Goal: Book appointment/travel/reservation

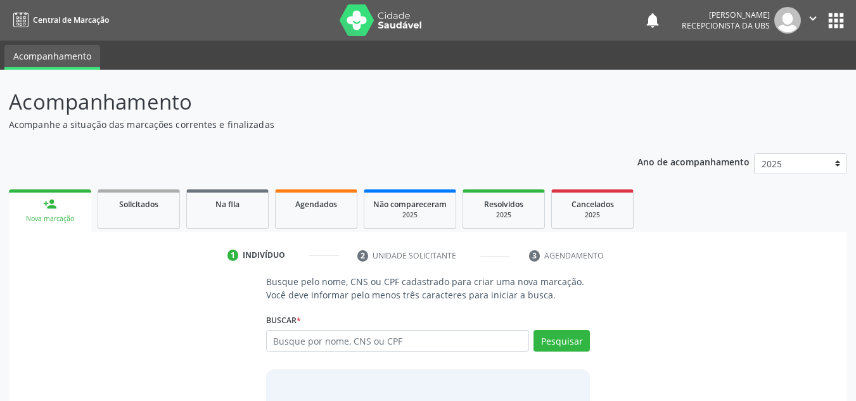
click at [278, 339] on input "text" at bounding box center [398, 341] width 264 height 22
click at [272, 340] on input "text" at bounding box center [398, 341] width 264 height 22
click at [274, 340] on input "text" at bounding box center [398, 341] width 264 height 22
type input "700308946774330"
click at [558, 343] on button "Pesquisar" at bounding box center [562, 341] width 56 height 22
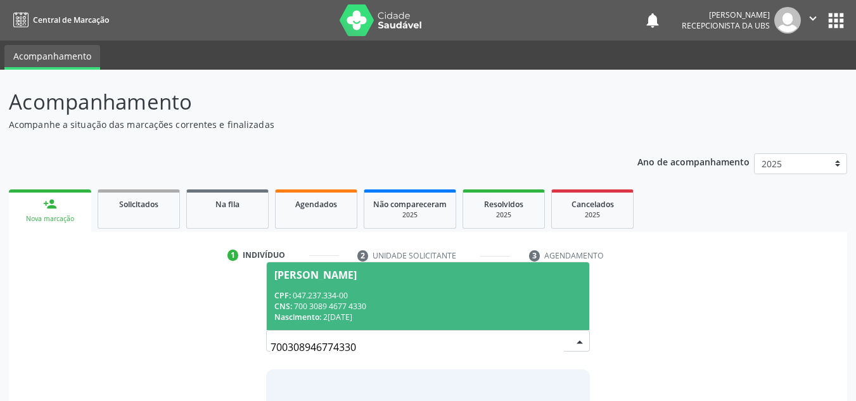
click at [336, 273] on div "[PERSON_NAME]" at bounding box center [315, 275] width 82 height 10
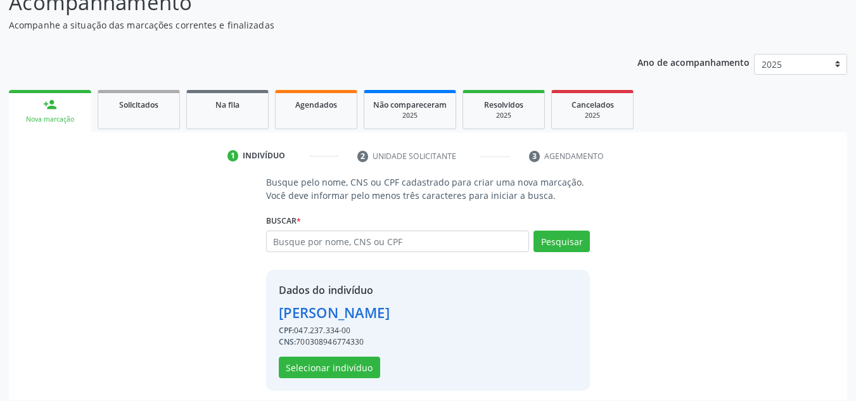
scroll to position [107, 0]
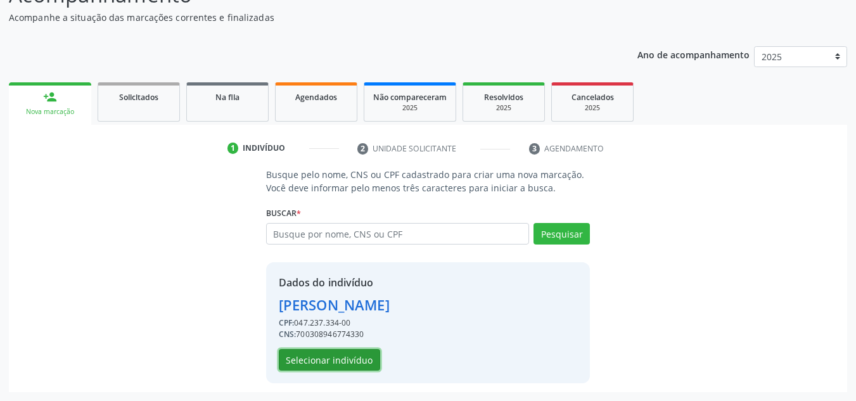
click at [318, 364] on button "Selecionar indivíduo" at bounding box center [329, 360] width 101 height 22
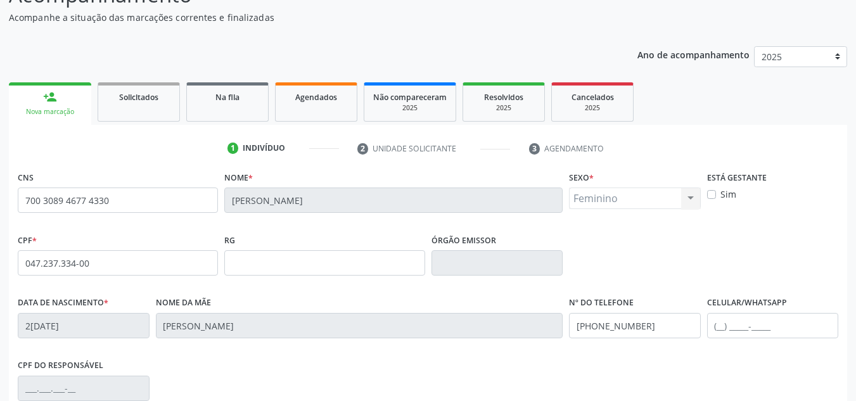
click at [61, 110] on div "Nova marcação" at bounding box center [50, 112] width 65 height 10
click at [30, 201] on input "700 3089 4677 4330" at bounding box center [118, 200] width 200 height 25
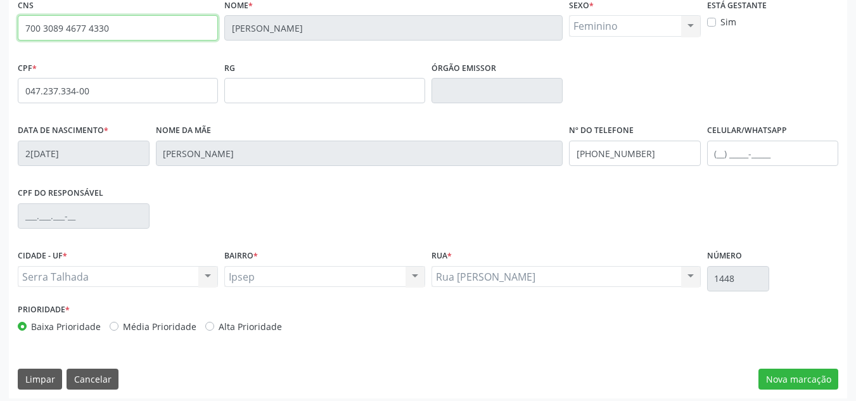
scroll to position [286, 0]
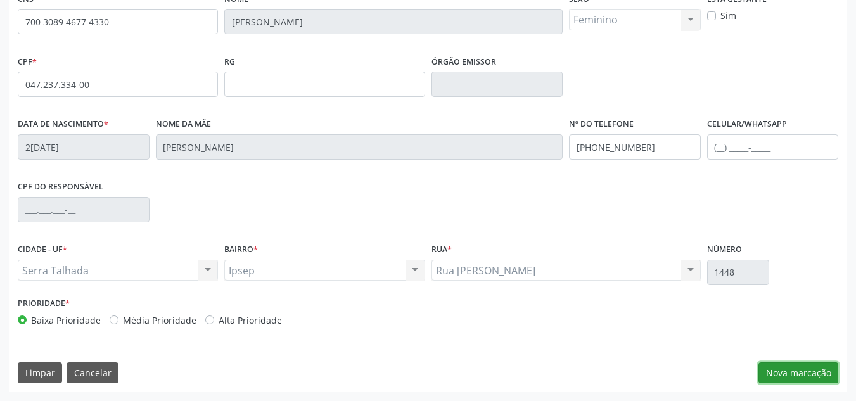
click at [772, 376] on button "Nova marcação" at bounding box center [799, 374] width 80 height 22
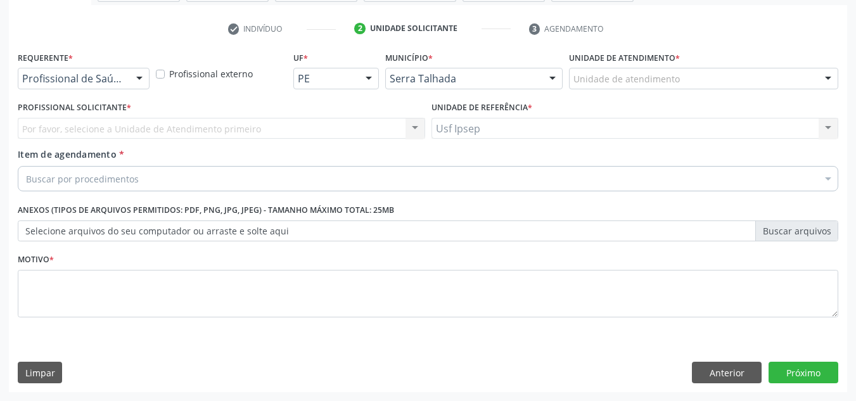
scroll to position [227, 0]
click at [139, 77] on div at bounding box center [139, 79] width 19 height 22
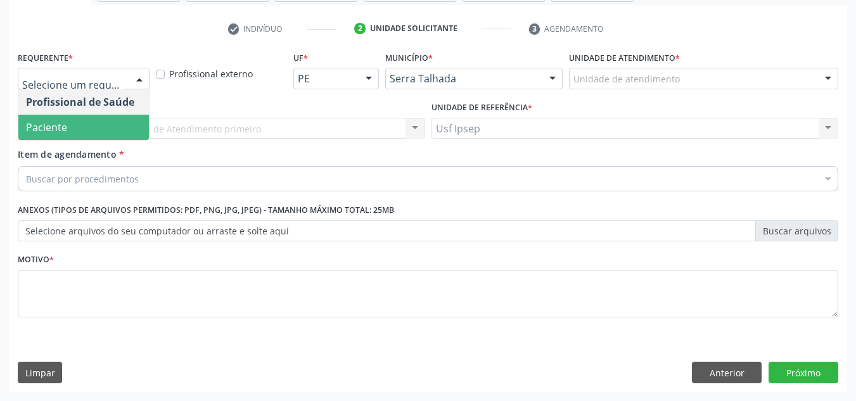
click at [117, 128] on span "Paciente" at bounding box center [83, 127] width 131 height 25
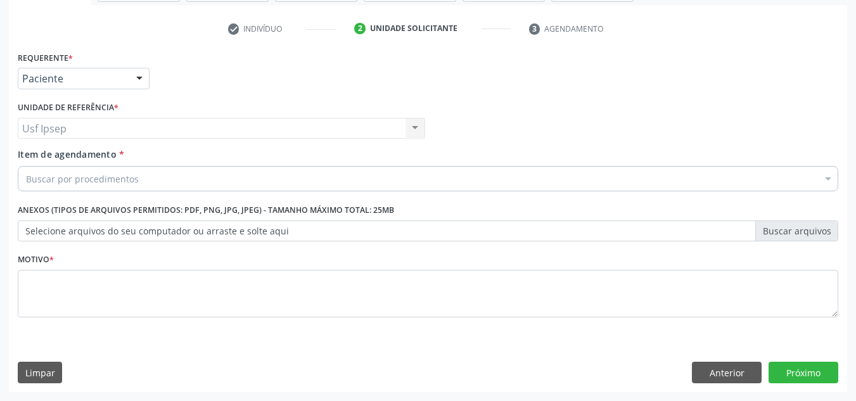
click at [79, 159] on span "Item de agendamento" at bounding box center [67, 154] width 99 height 12
click at [26, 166] on input "Item de agendamento *" at bounding box center [26, 178] width 0 height 25
click at [40, 161] on label "Item de agendamento *" at bounding box center [71, 154] width 106 height 13
click at [26, 166] on input "Item de agendamento *" at bounding box center [26, 178] width 0 height 25
click at [32, 157] on span "Item de agendamento" at bounding box center [67, 154] width 99 height 12
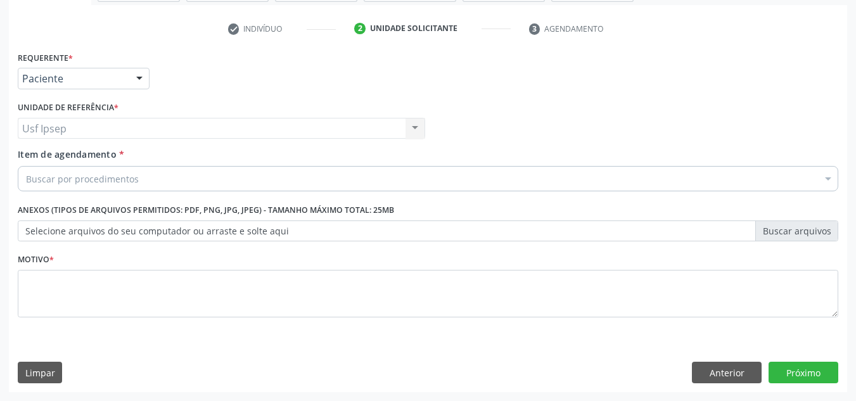
click at [26, 166] on input "Item de agendamento *" at bounding box center [26, 178] width 0 height 25
click at [25, 177] on div "Buscar por procedimentos" at bounding box center [428, 178] width 821 height 25
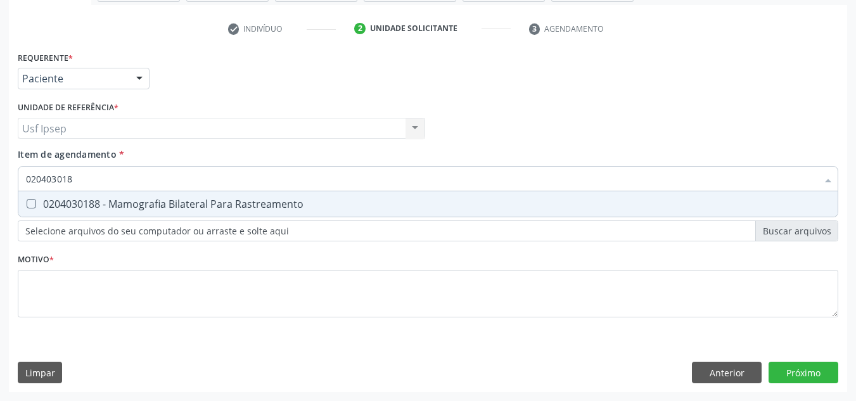
type input "0204030188"
click at [35, 202] on Rastreamento at bounding box center [32, 204] width 10 height 10
click at [27, 202] on Rastreamento "checkbox" at bounding box center [22, 204] width 8 height 8
checkbox Rastreamento "true"
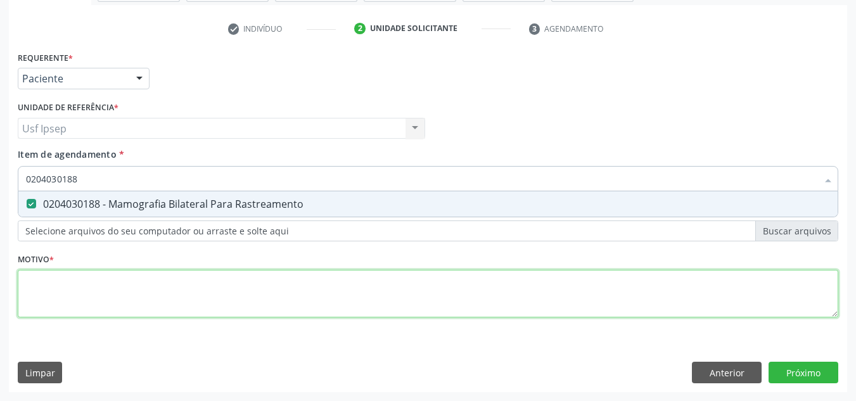
click at [44, 300] on div "Requerente * Paciente Profissional de Saúde Paciente Nenhum resultado encontrad…" at bounding box center [428, 191] width 821 height 287
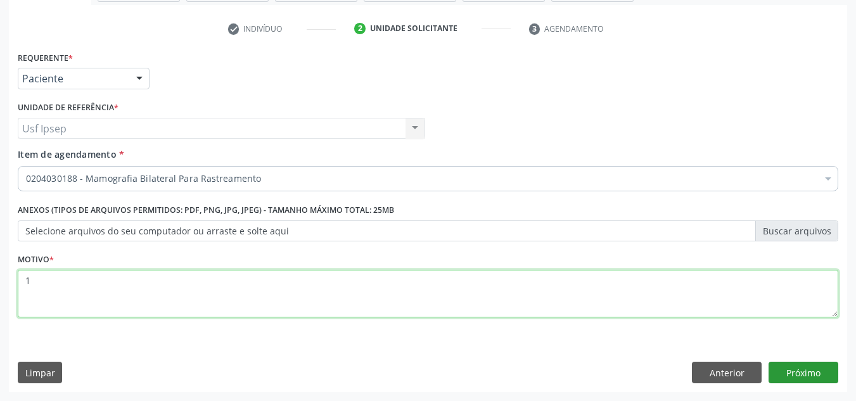
type textarea "1"
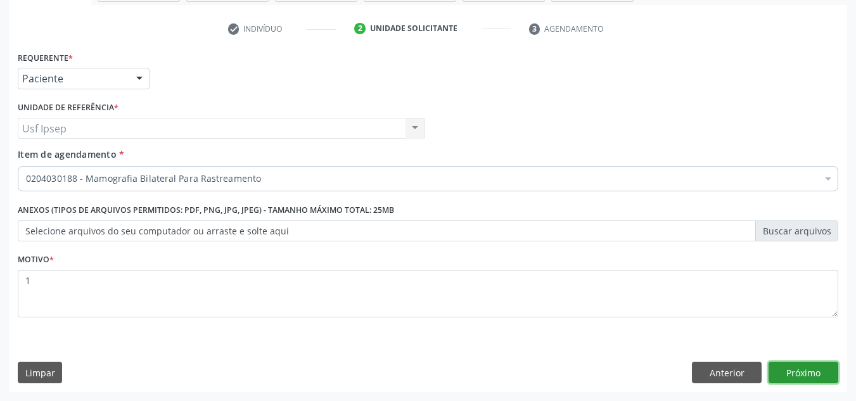
click at [807, 372] on button "Próximo" at bounding box center [804, 373] width 70 height 22
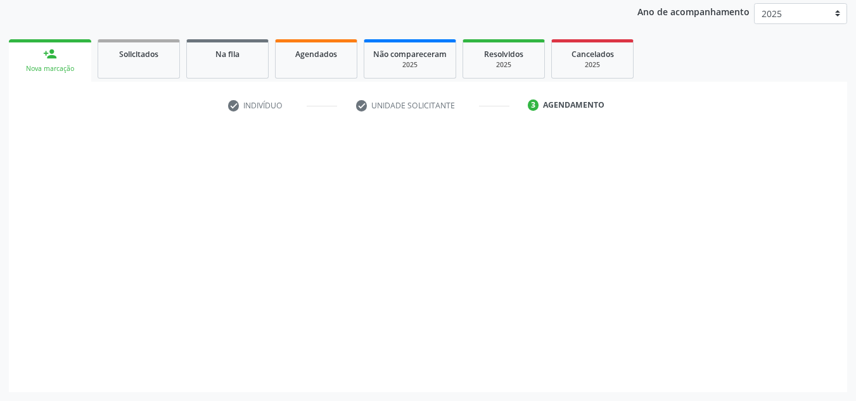
scroll to position [150, 0]
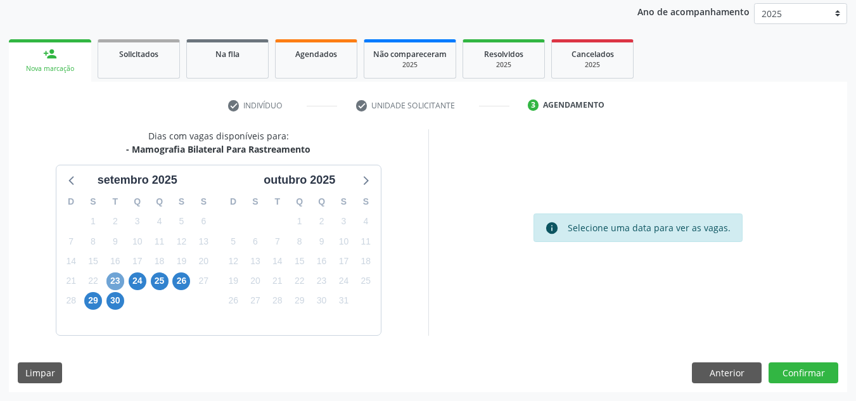
click at [119, 290] on span "23" at bounding box center [115, 282] width 18 height 18
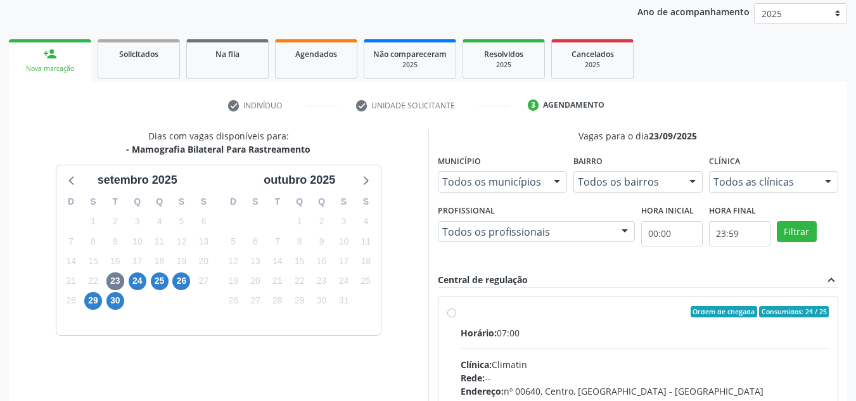
click at [461, 311] on label "Ordem de chegada Consumidos: 24 / 25 Horário: 07:00 Clínica: Climatin Rede: -- …" at bounding box center [645, 403] width 369 height 195
click at [452, 311] on input "Ordem de chegada Consumidos: 24 / 25 Horário: 07:00 Clínica: Climatin Rede: -- …" at bounding box center [451, 311] width 9 height 11
radio input "true"
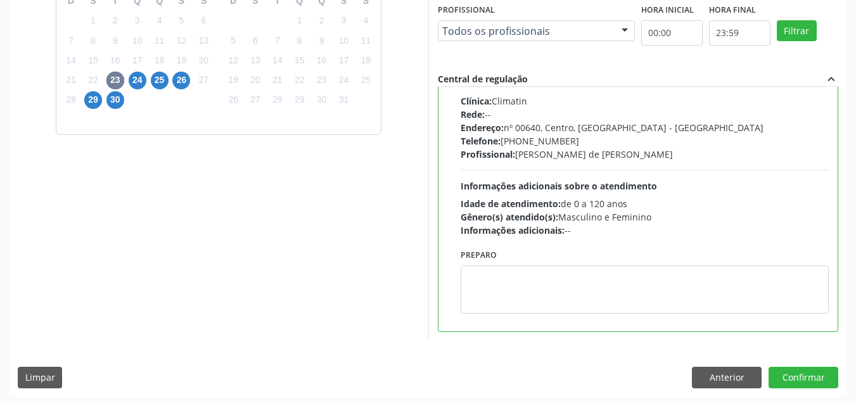
scroll to position [356, 0]
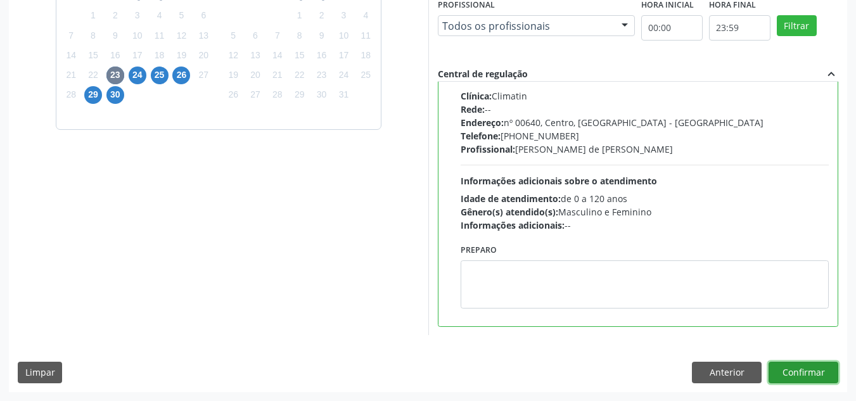
click at [788, 373] on button "Confirmar" at bounding box center [804, 373] width 70 height 22
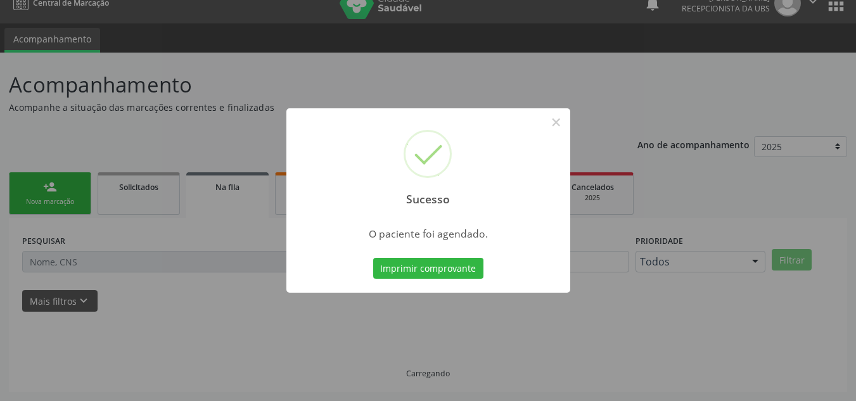
scroll to position [17, 0]
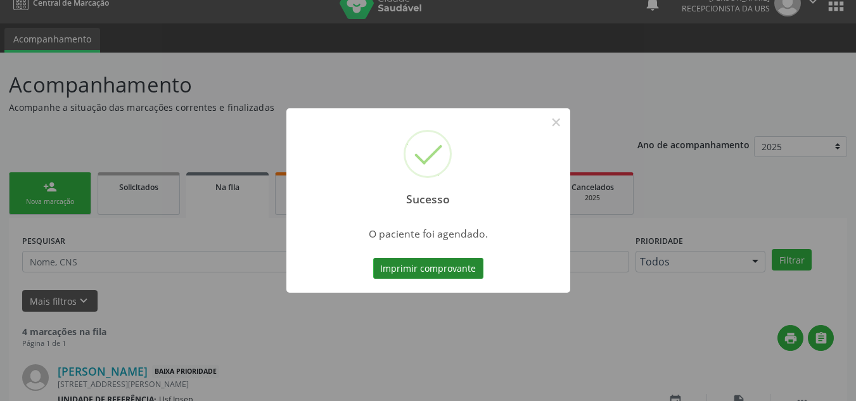
click at [390, 259] on button "Imprimir comprovante" at bounding box center [428, 269] width 110 height 22
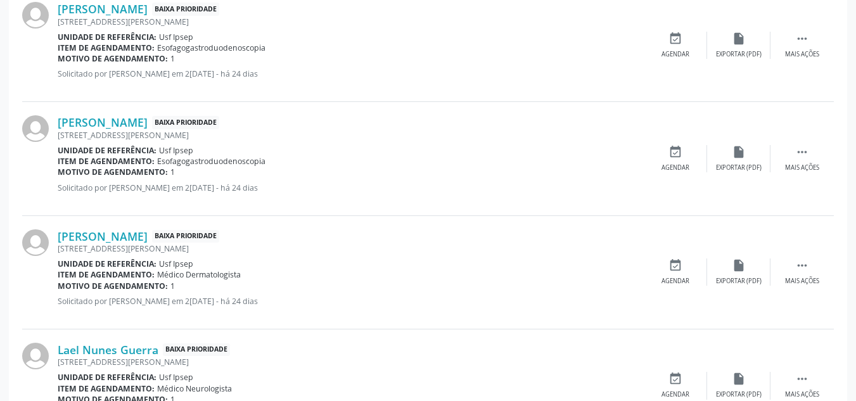
scroll to position [0, 0]
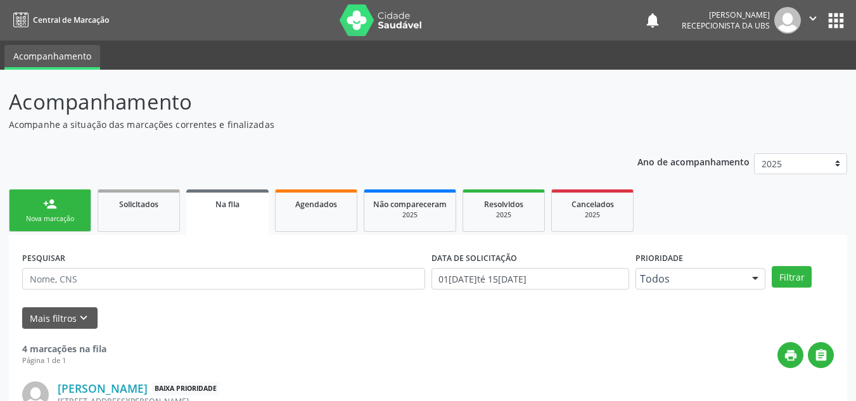
click at [53, 212] on link "person_add Nova marcação" at bounding box center [50, 210] width 82 height 42
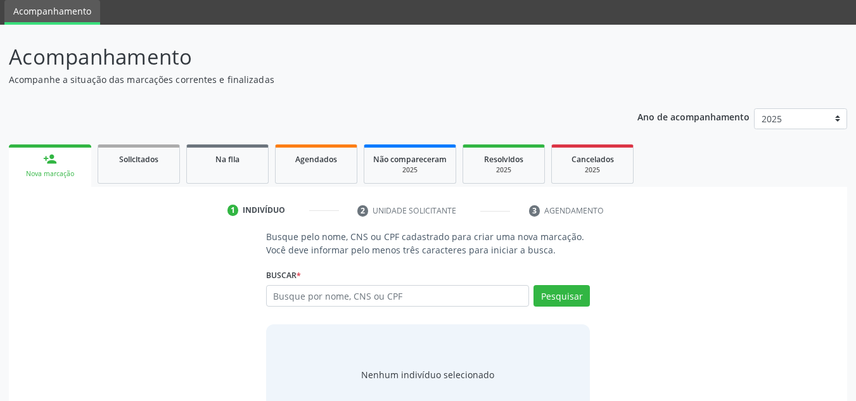
scroll to position [63, 0]
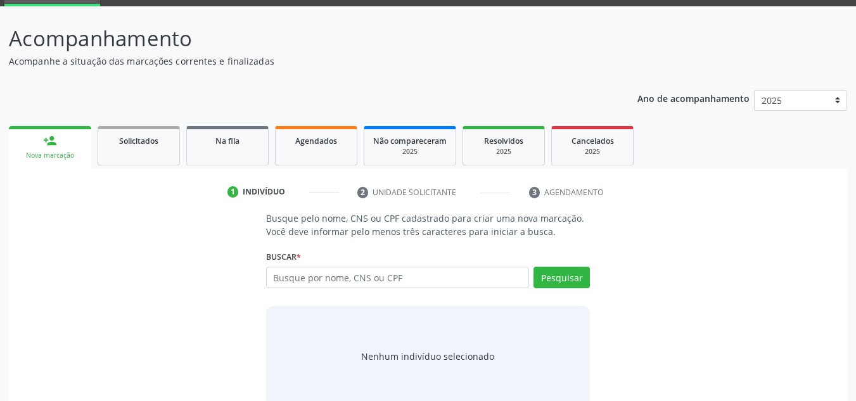
click at [295, 263] on label "Buscar *" at bounding box center [283, 257] width 35 height 20
click at [273, 277] on input "text" at bounding box center [398, 278] width 264 height 22
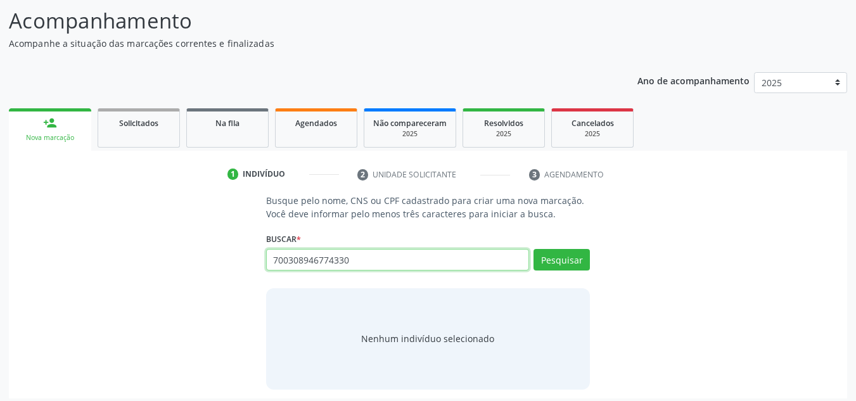
scroll to position [87, 0]
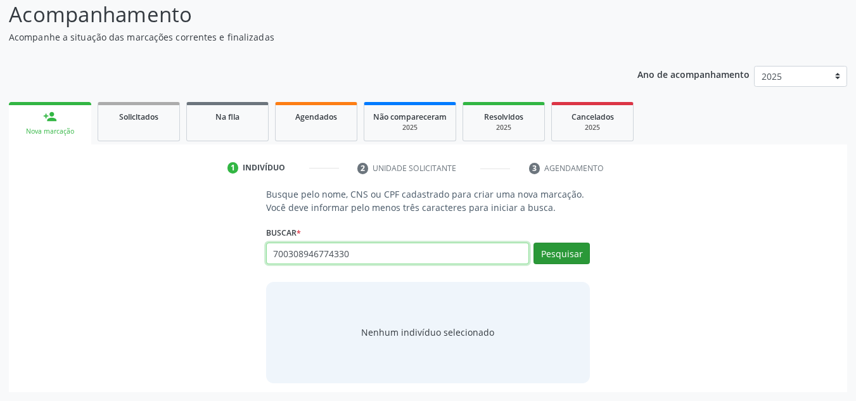
type input "700308946774330"
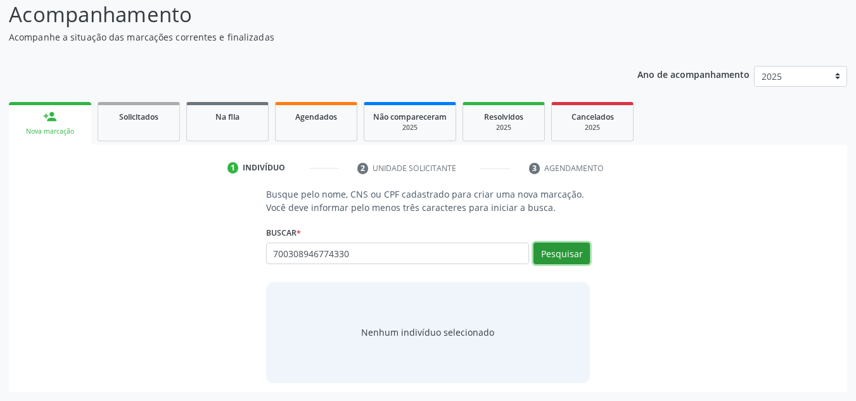
click at [560, 255] on button "Pesquisar" at bounding box center [562, 254] width 56 height 22
type input "700308946774330"
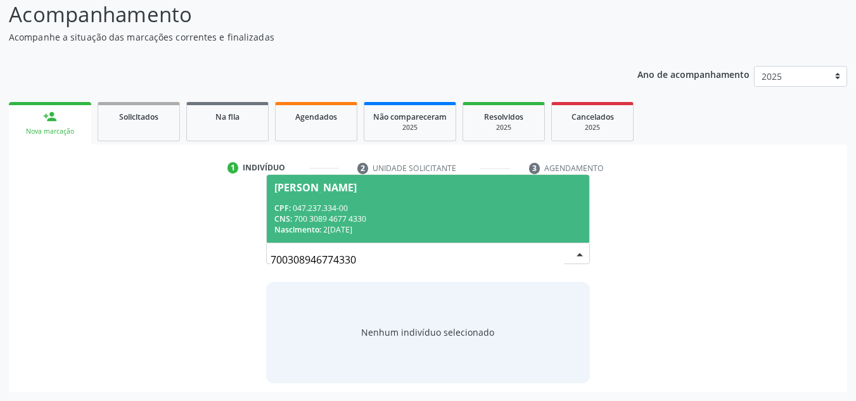
click at [357, 189] on div "[PERSON_NAME]" at bounding box center [315, 188] width 82 height 10
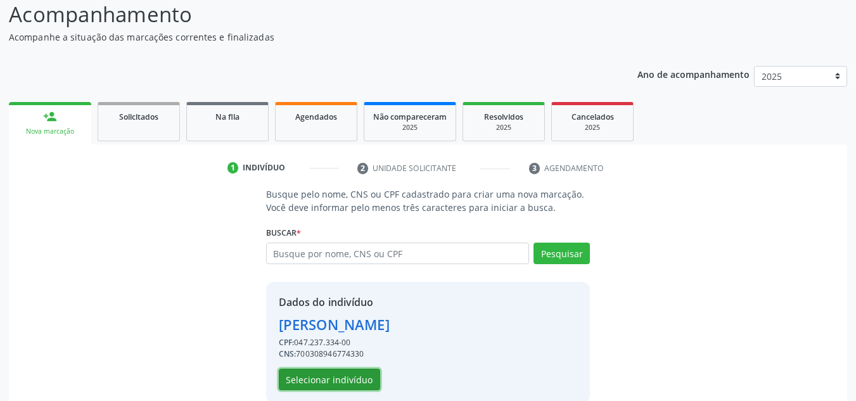
click at [338, 377] on button "Selecionar indivíduo" at bounding box center [329, 380] width 101 height 22
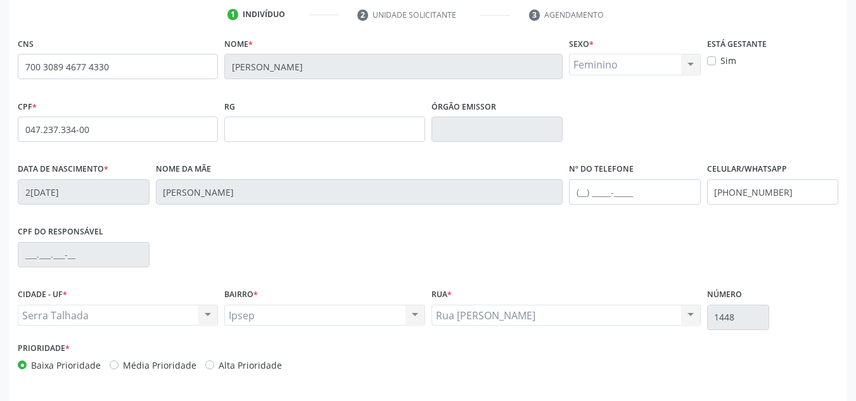
scroll to position [286, 0]
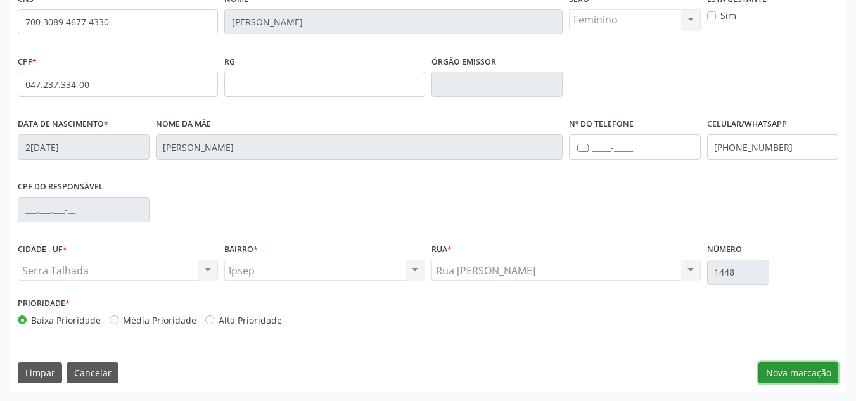
click at [808, 371] on button "Nova marcação" at bounding box center [799, 374] width 80 height 22
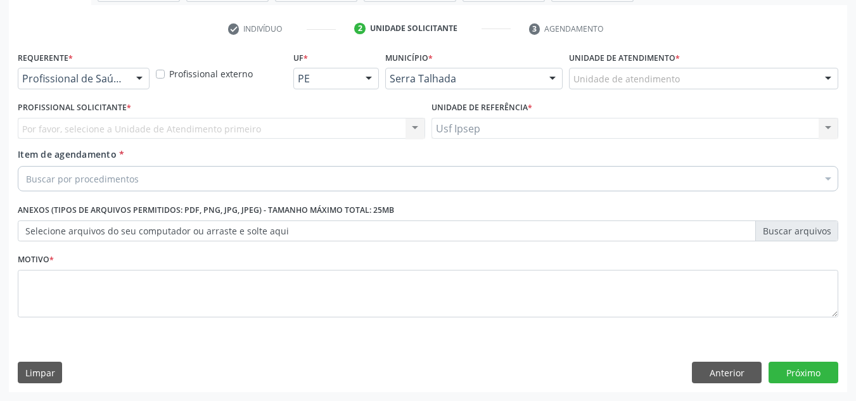
scroll to position [227, 0]
click at [797, 378] on button "Próximo" at bounding box center [804, 373] width 70 height 22
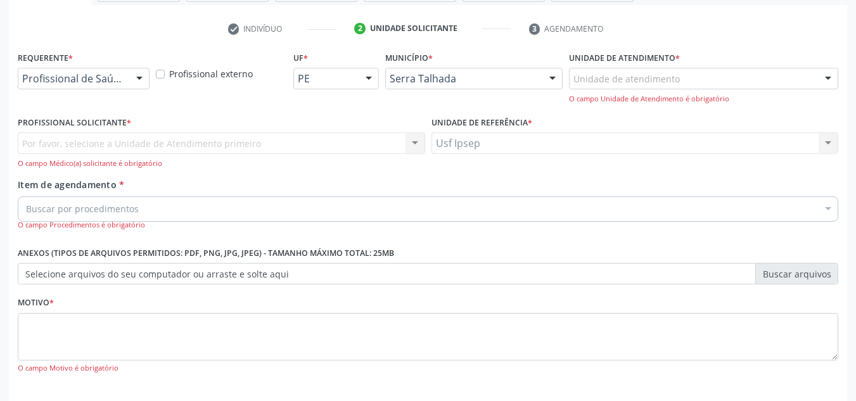
click at [145, 75] on div at bounding box center [139, 79] width 19 height 22
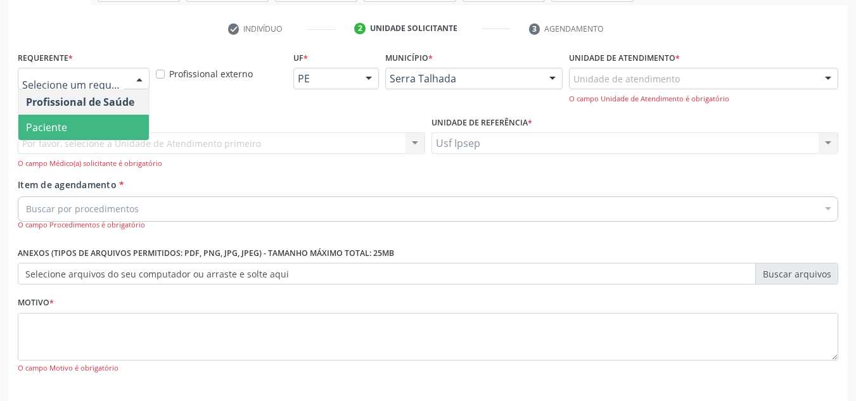
click at [66, 132] on span "Paciente" at bounding box center [46, 127] width 41 height 14
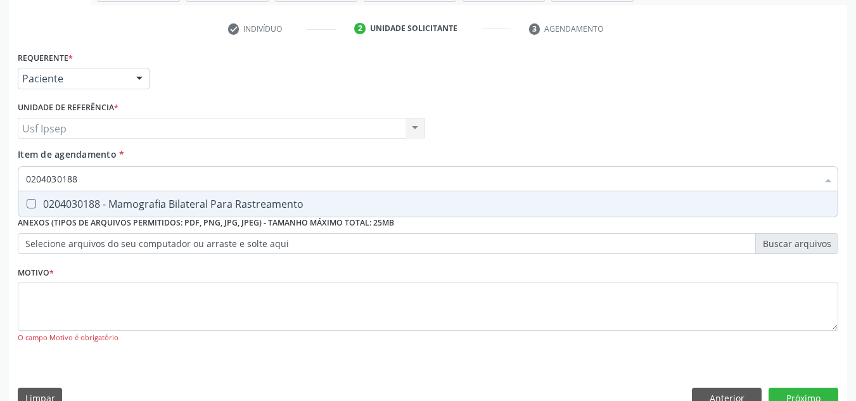
type input "0204030188"
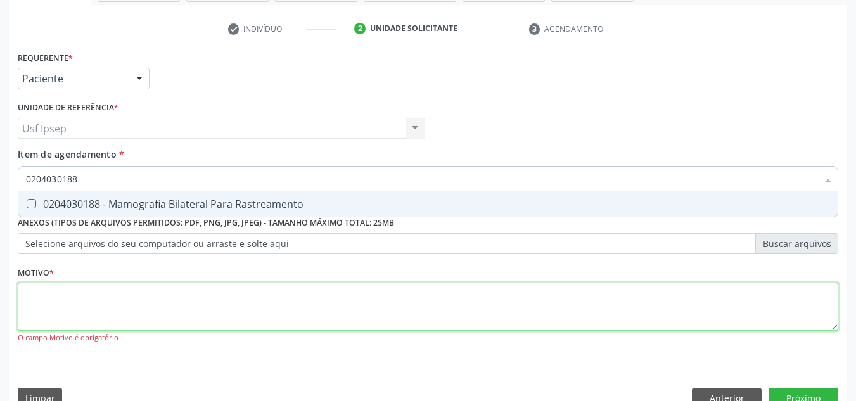
click at [30, 310] on div "Requerente * Paciente Profissional de Saúde Paciente Nenhum resultado encontrad…" at bounding box center [428, 204] width 821 height 313
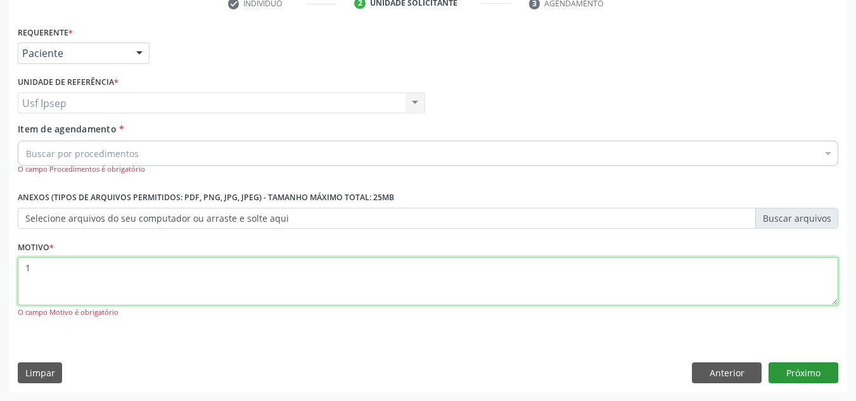
type textarea "1"
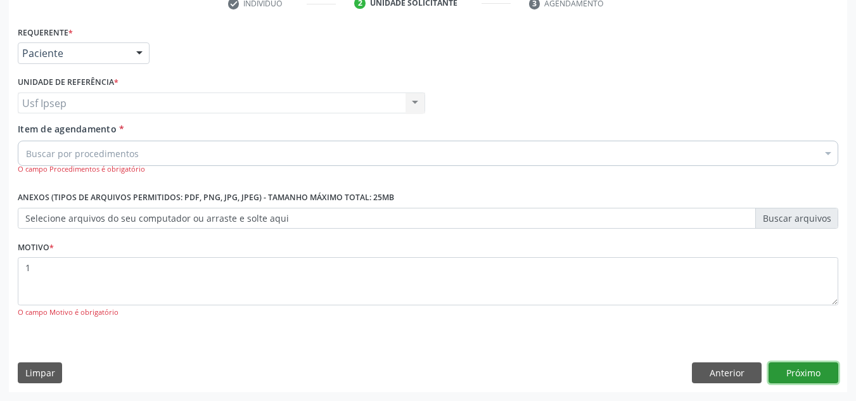
click at [798, 376] on button "Próximo" at bounding box center [804, 374] width 70 height 22
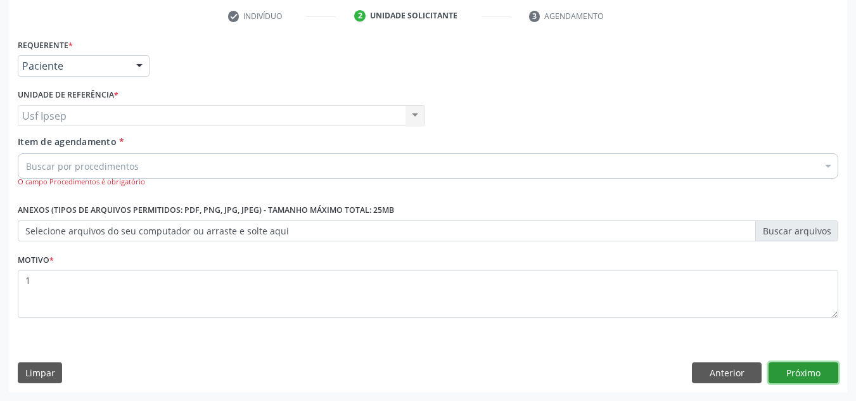
scroll to position [240, 0]
click at [803, 372] on button "Próximo" at bounding box center [804, 374] width 70 height 22
click at [45, 138] on span "Item de agendamento" at bounding box center [67, 142] width 99 height 12
click at [26, 153] on input "Item de agendamento *" at bounding box center [26, 165] width 0 height 25
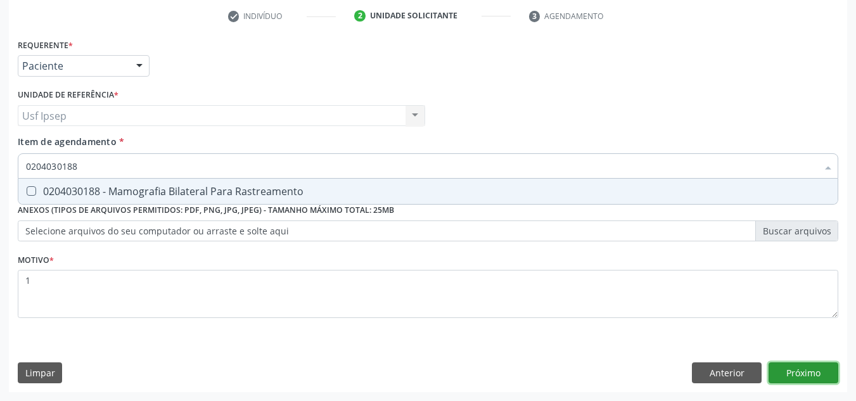
click at [789, 373] on button "Próximo" at bounding box center [804, 374] width 70 height 22
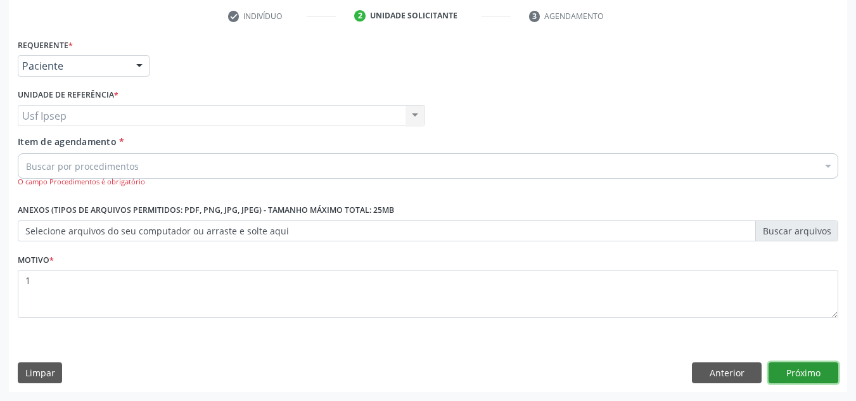
click at [800, 378] on button "Próximo" at bounding box center [804, 374] width 70 height 22
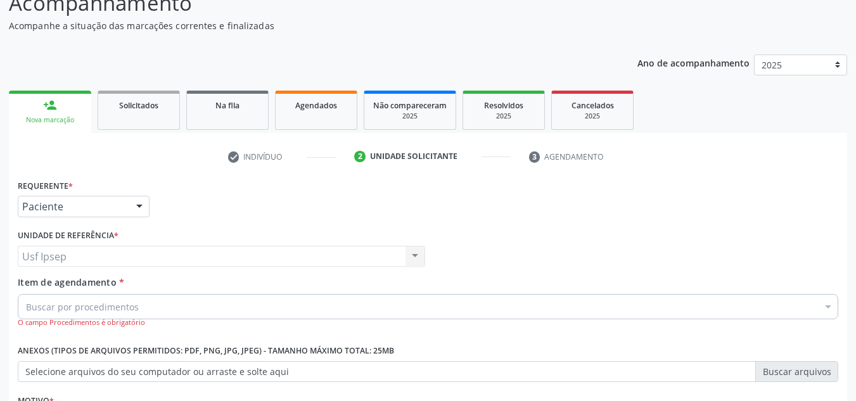
scroll to position [49, 0]
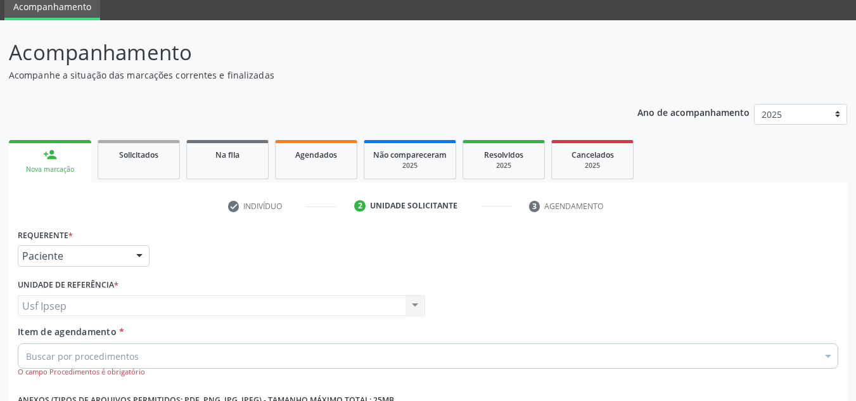
click at [55, 166] on div "Nova marcação" at bounding box center [50, 170] width 65 height 10
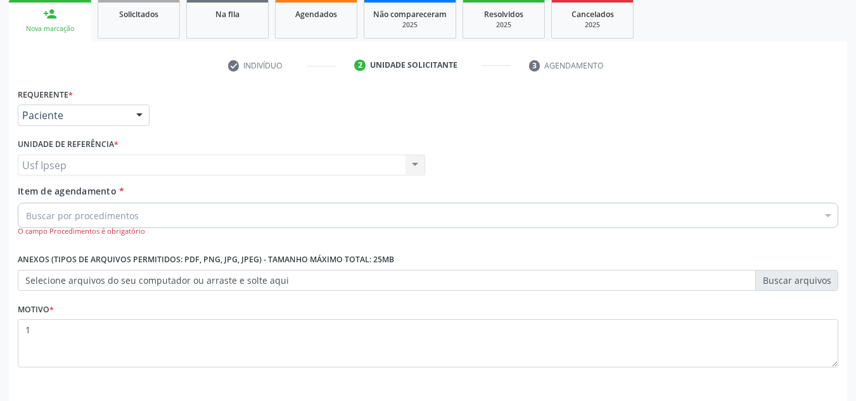
scroll to position [240, 0]
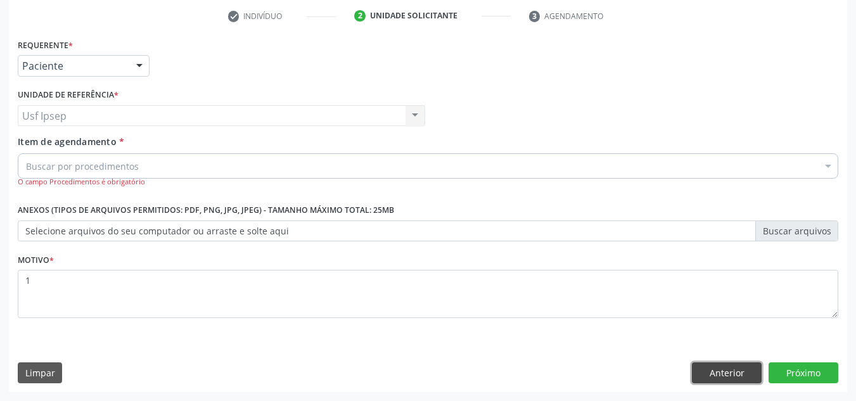
click at [722, 377] on button "Anterior" at bounding box center [727, 374] width 70 height 22
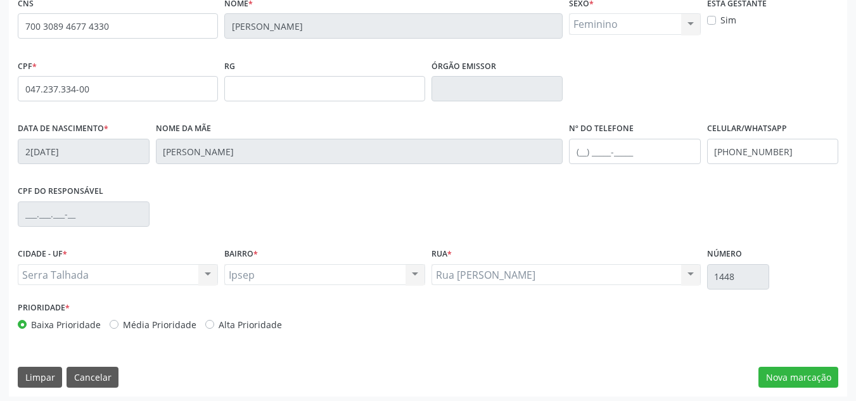
scroll to position [286, 0]
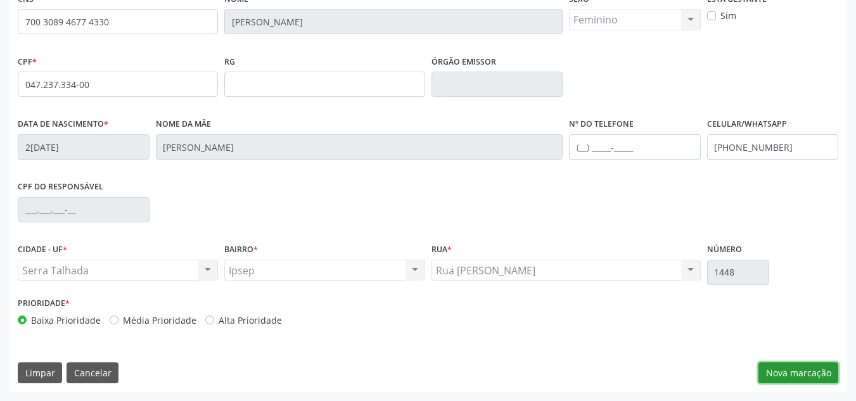
click at [795, 373] on button "Nova marcação" at bounding box center [799, 374] width 80 height 22
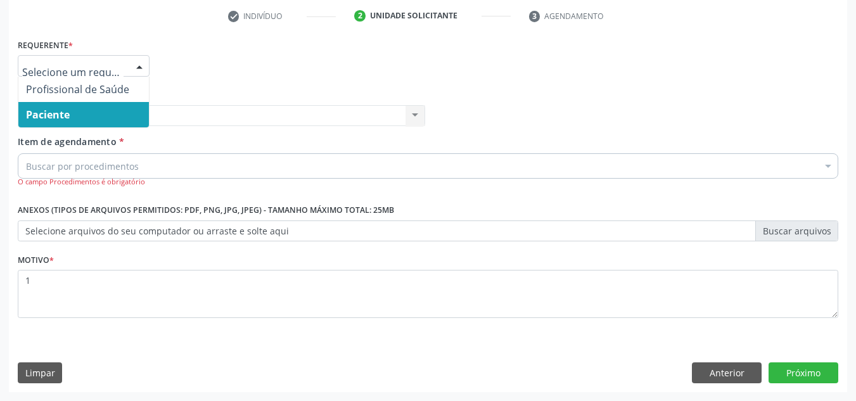
click at [141, 62] on div at bounding box center [139, 67] width 19 height 22
click at [87, 116] on span "Paciente" at bounding box center [83, 114] width 131 height 25
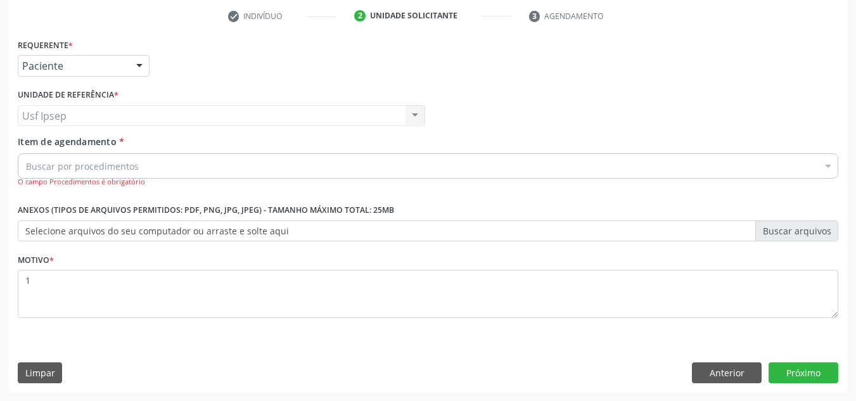
click at [30, 148] on label "Item de agendamento *" at bounding box center [71, 141] width 106 height 13
click at [26, 153] on input "Item de agendamento *" at bounding box center [26, 165] width 0 height 25
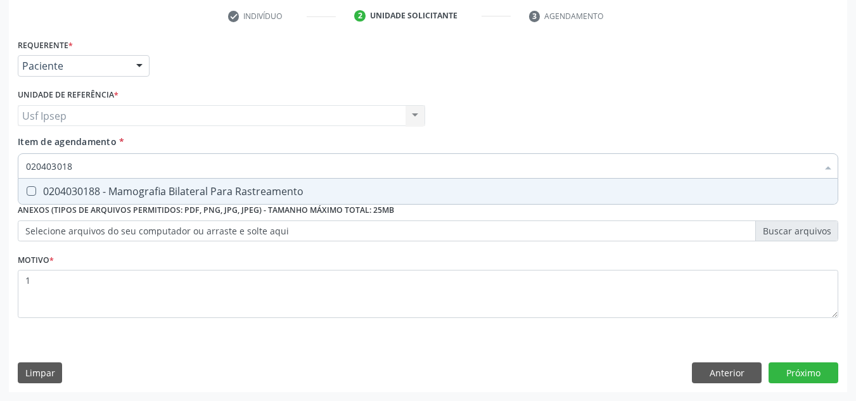
type input "0204030188"
click at [814, 374] on button "Próximo" at bounding box center [804, 374] width 70 height 22
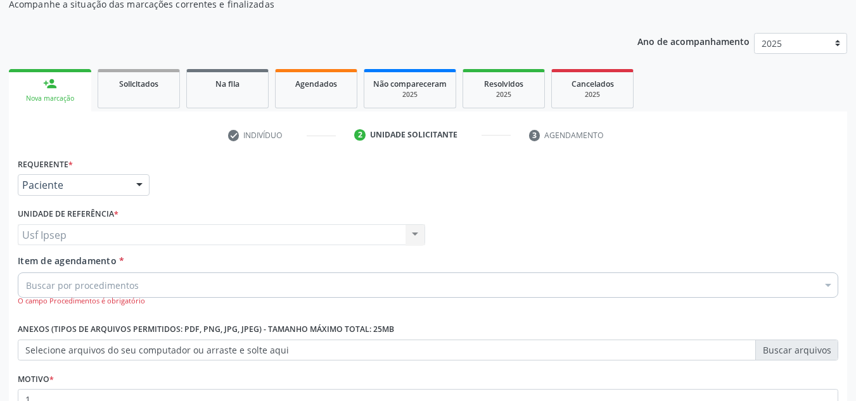
scroll to position [0, 0]
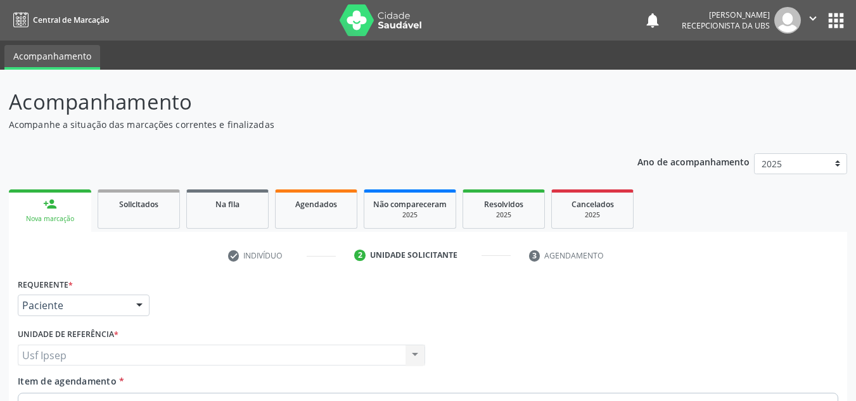
click at [72, 212] on link "person_add Nova marcação" at bounding box center [50, 210] width 82 height 42
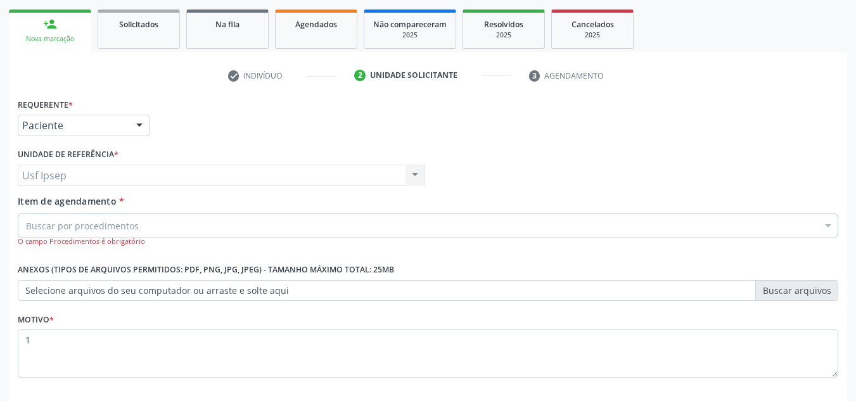
scroll to position [240, 0]
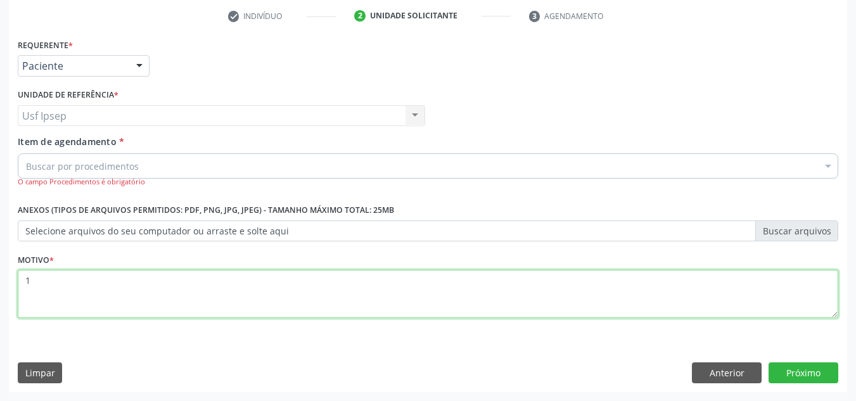
click at [35, 275] on textarea "1" at bounding box center [428, 294] width 821 height 48
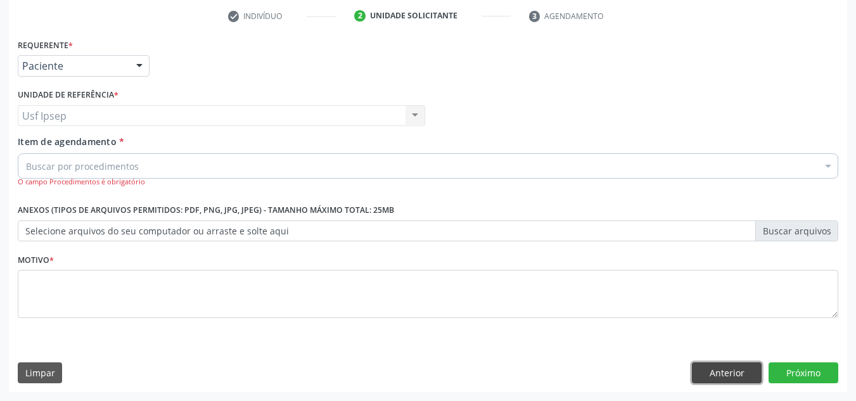
click at [721, 369] on button "Anterior" at bounding box center [727, 374] width 70 height 22
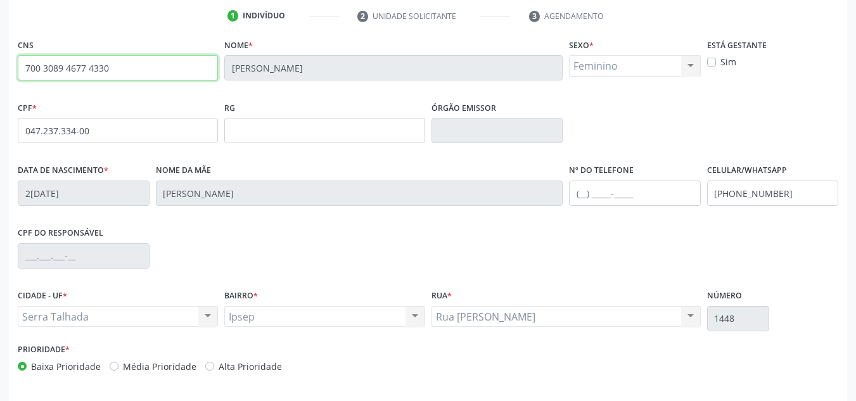
click at [113, 66] on input "700 3089 4677 4330" at bounding box center [118, 67] width 200 height 25
type input "7"
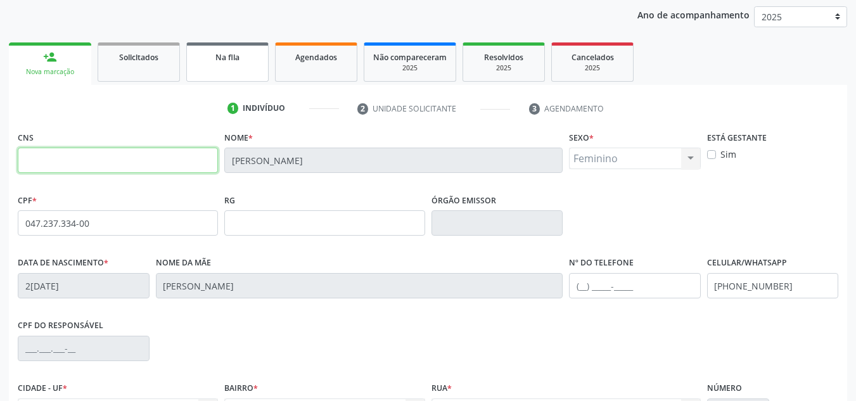
scroll to position [0, 0]
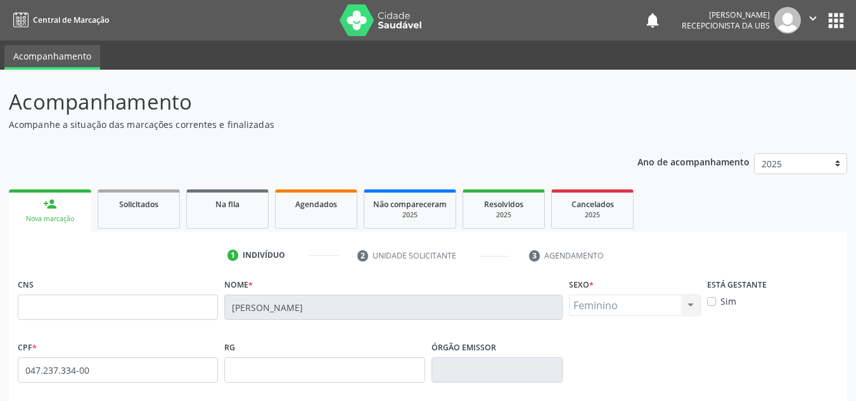
click at [382, 6] on img at bounding box center [381, 20] width 82 height 32
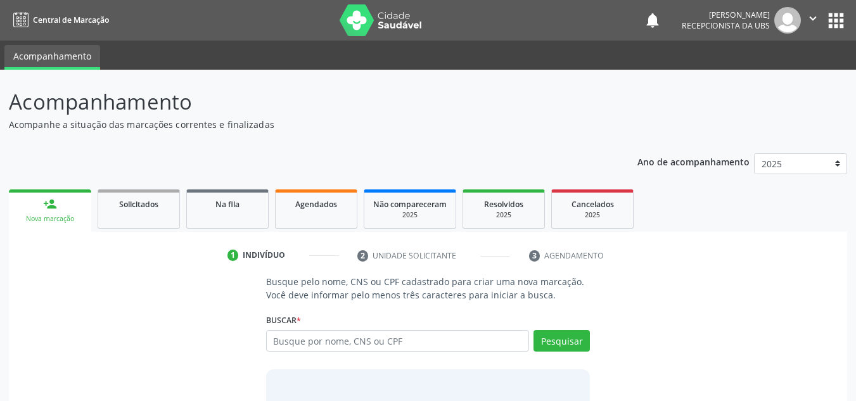
click at [278, 342] on input "text" at bounding box center [398, 341] width 264 height 22
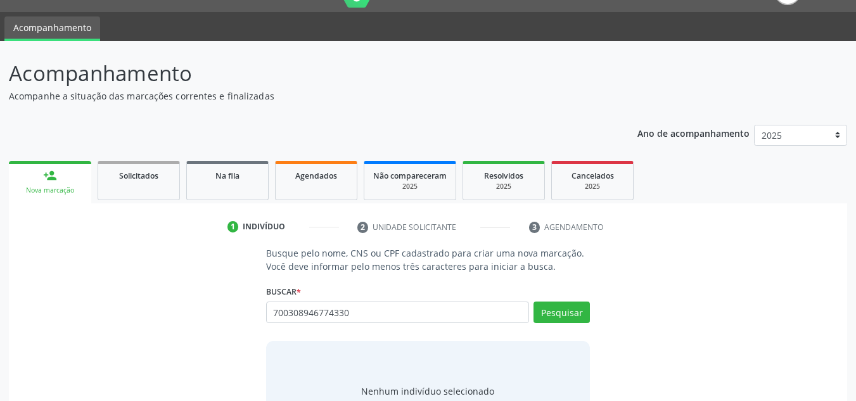
scroll to position [87, 0]
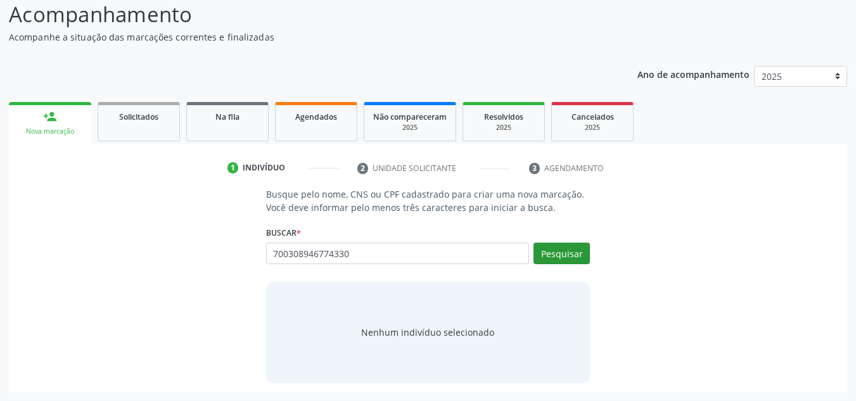
type input "700308946774330"
click at [562, 258] on button "Pesquisar" at bounding box center [562, 254] width 56 height 22
click at [398, 336] on div "Nenhum indivíduo selecionado" at bounding box center [427, 332] width 133 height 13
click at [565, 255] on button "Pesquisar" at bounding box center [562, 254] width 56 height 22
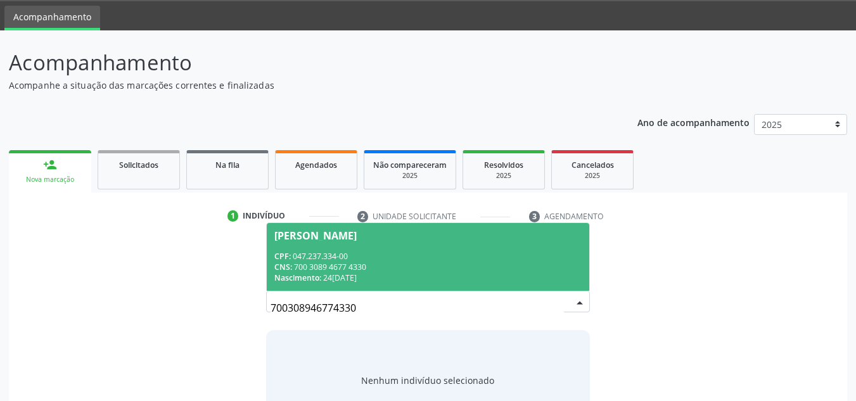
scroll to position [63, 0]
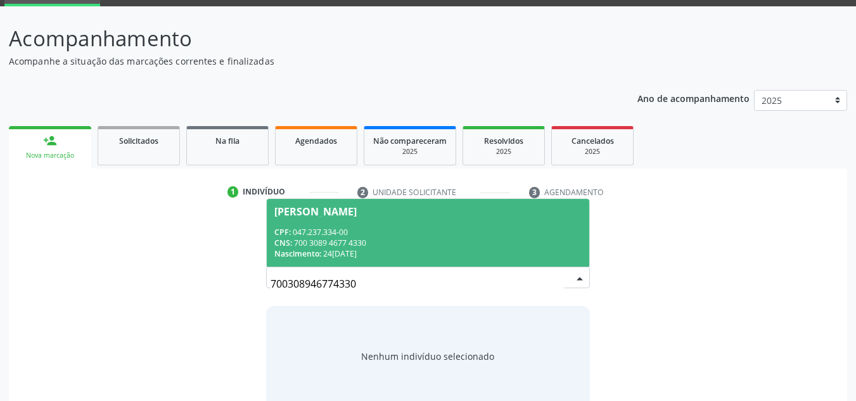
click at [347, 211] on div "[PERSON_NAME]" at bounding box center [315, 212] width 82 height 10
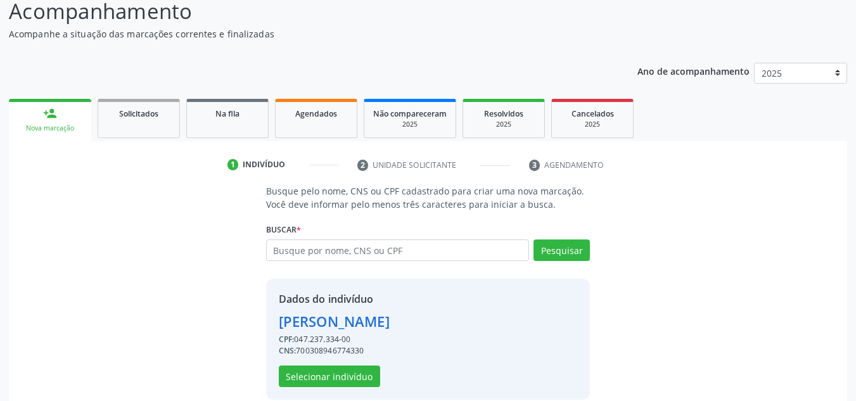
scroll to position [107, 0]
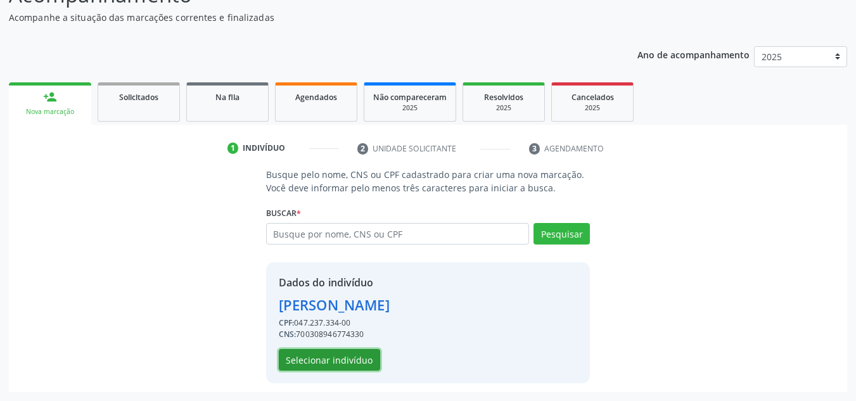
click at [298, 364] on button "Selecionar indivíduo" at bounding box center [329, 360] width 101 height 22
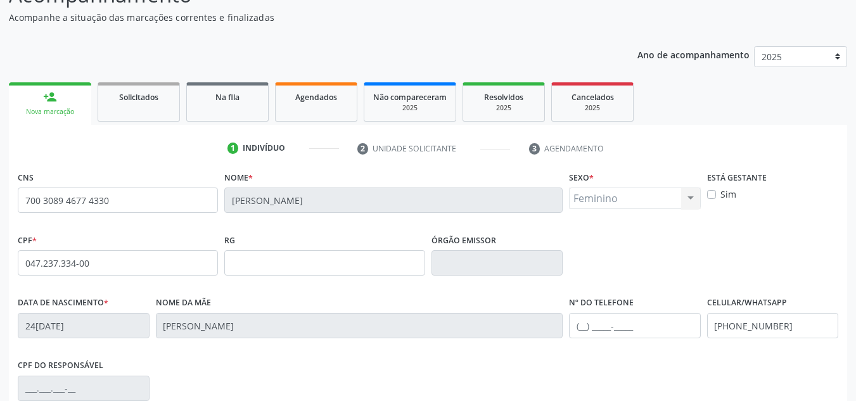
click at [53, 108] on div "Nova marcação" at bounding box center [50, 112] width 65 height 10
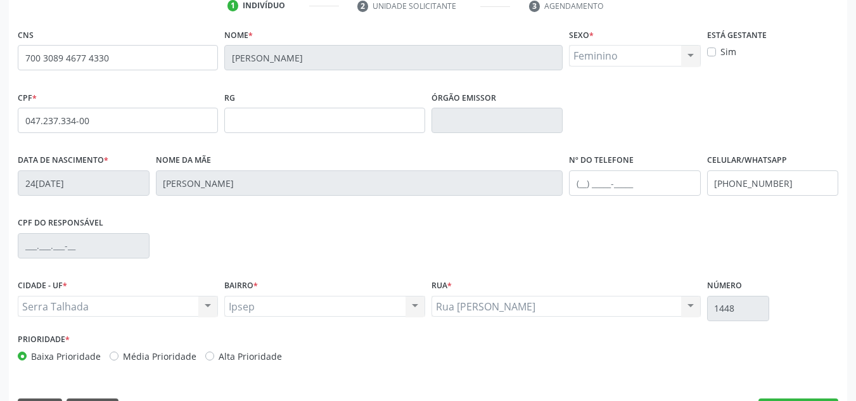
scroll to position [286, 0]
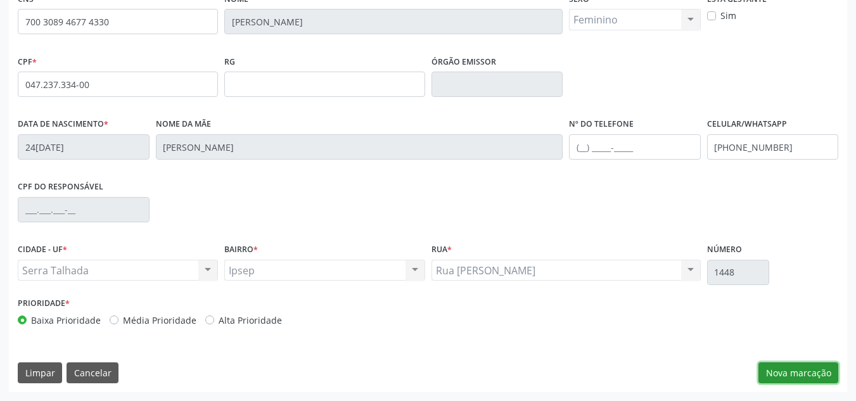
click at [781, 377] on button "Nova marcação" at bounding box center [799, 374] width 80 height 22
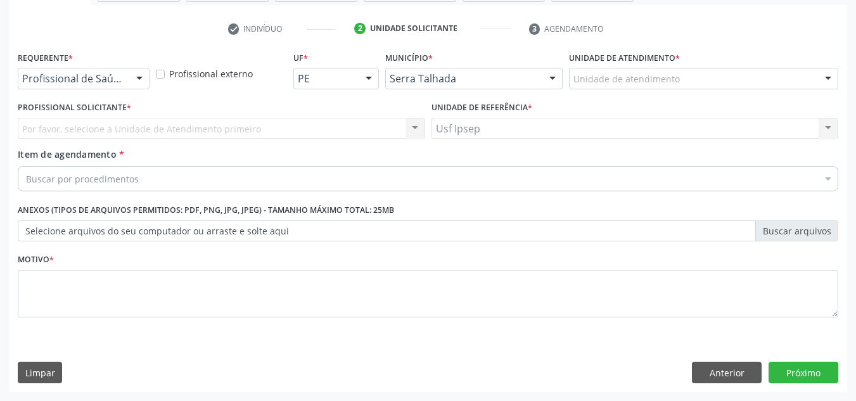
click at [140, 76] on div at bounding box center [139, 79] width 19 height 22
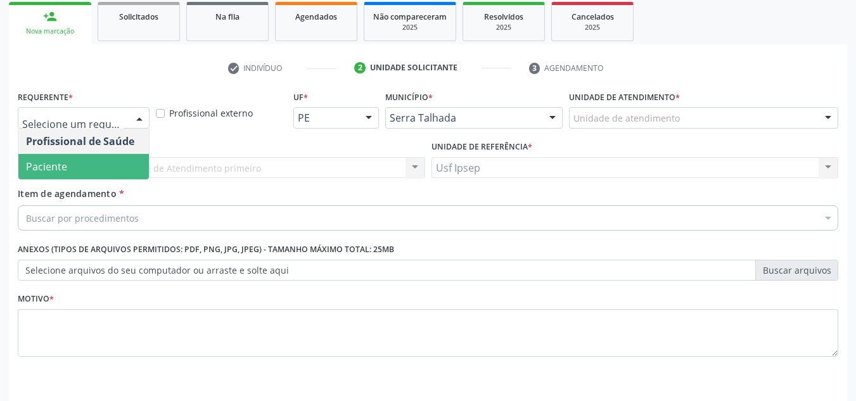
scroll to position [164, 0]
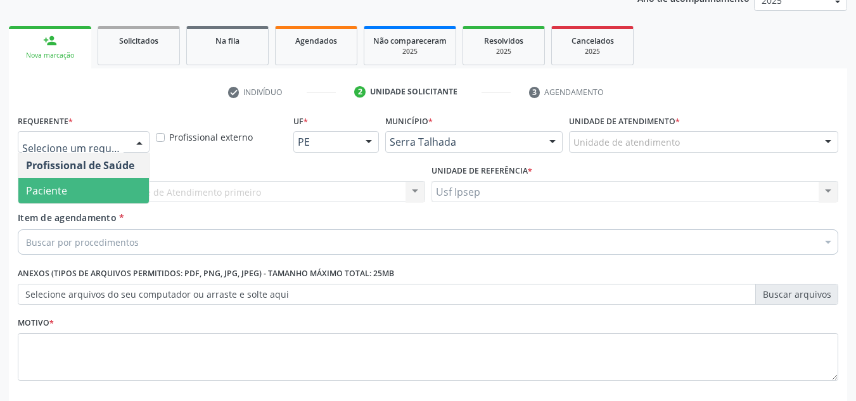
click at [75, 188] on span "Paciente" at bounding box center [83, 190] width 131 height 25
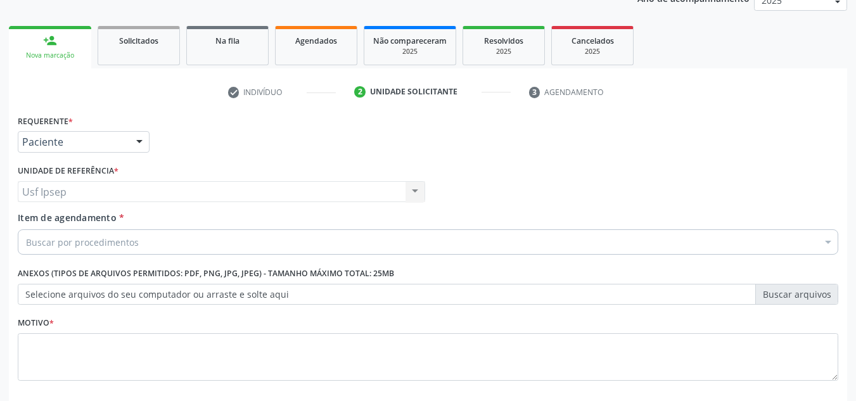
click at [36, 222] on span "Item de agendamento" at bounding box center [67, 218] width 99 height 12
click at [26, 229] on input "Item de agendamento *" at bounding box center [26, 241] width 0 height 25
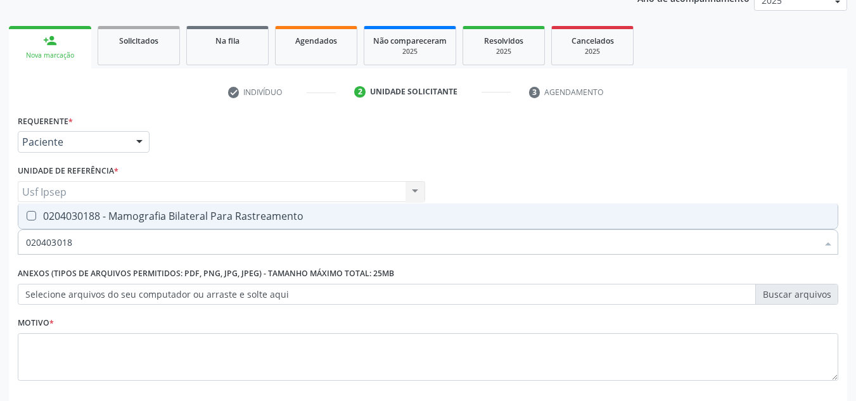
type input "0204030188"
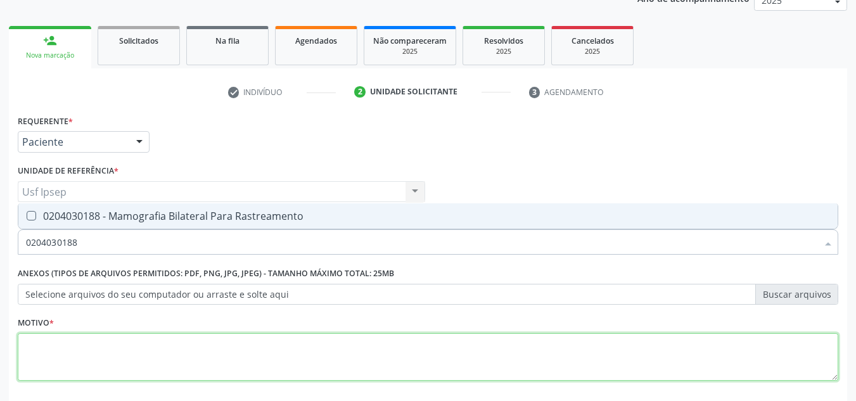
click at [29, 360] on textarea at bounding box center [428, 357] width 821 height 48
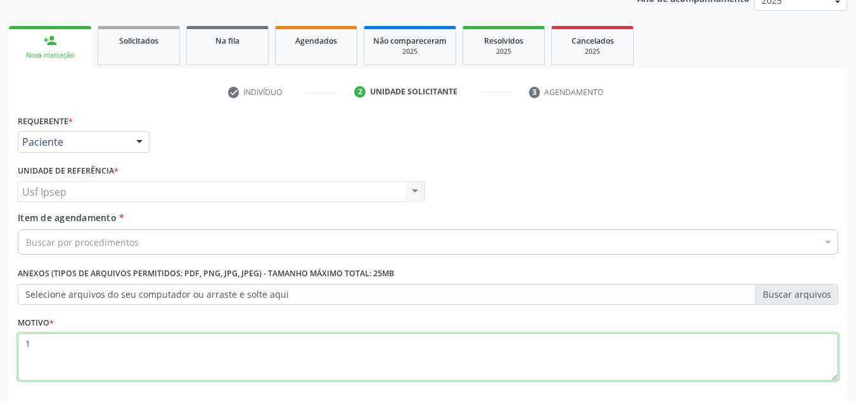
scroll to position [227, 0]
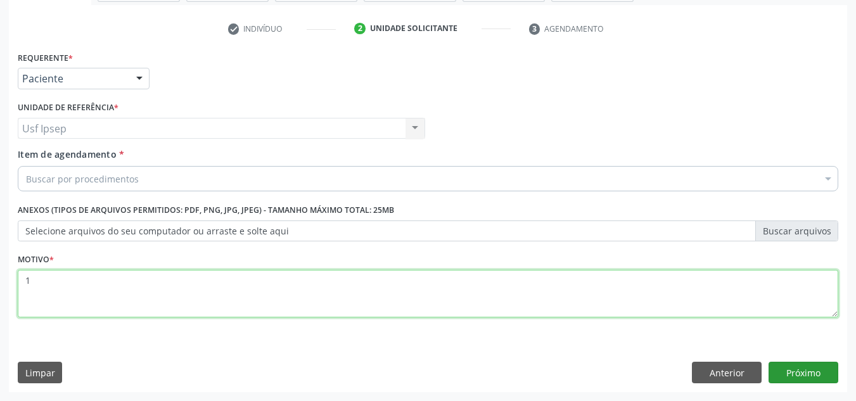
type textarea "1"
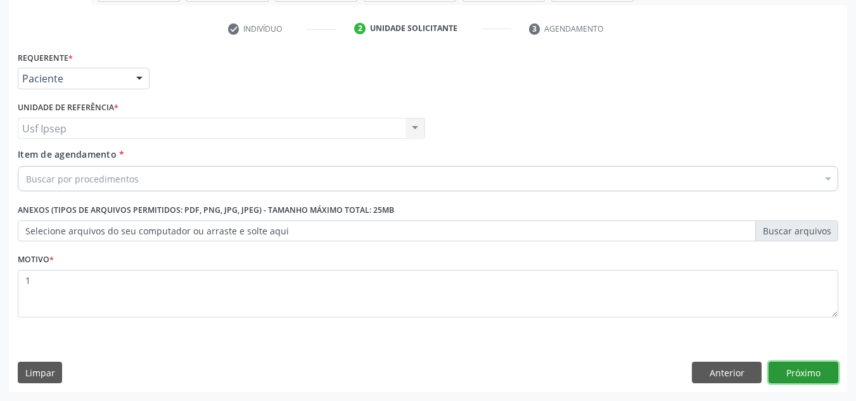
click at [783, 373] on button "Próximo" at bounding box center [804, 373] width 70 height 22
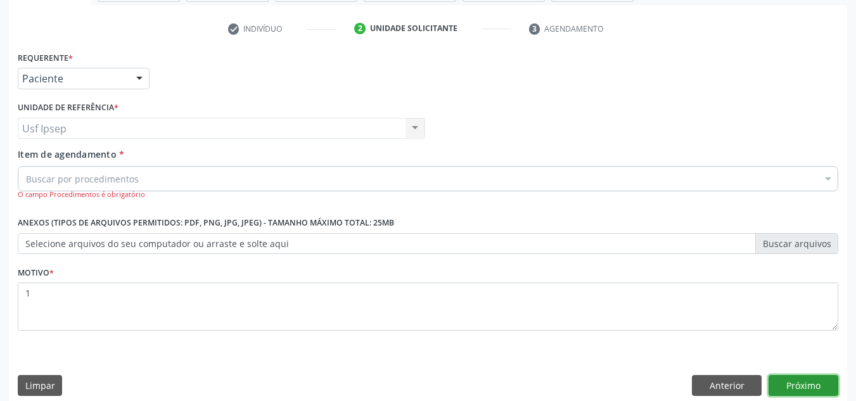
click at [795, 382] on button "Próximo" at bounding box center [804, 386] width 70 height 22
click at [50, 125] on div "Usf Ipsep Usf Ipsep Nenhum resultado encontrado para: " " Não há nenhuma opção …" at bounding box center [222, 129] width 408 height 22
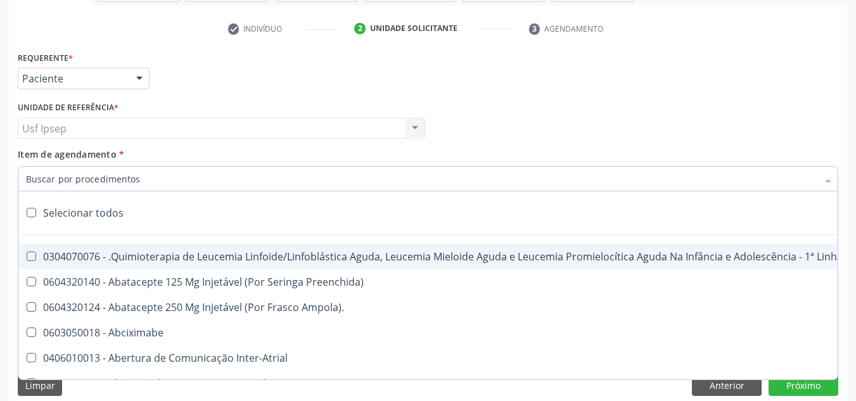
click at [41, 188] on div at bounding box center [428, 178] width 821 height 25
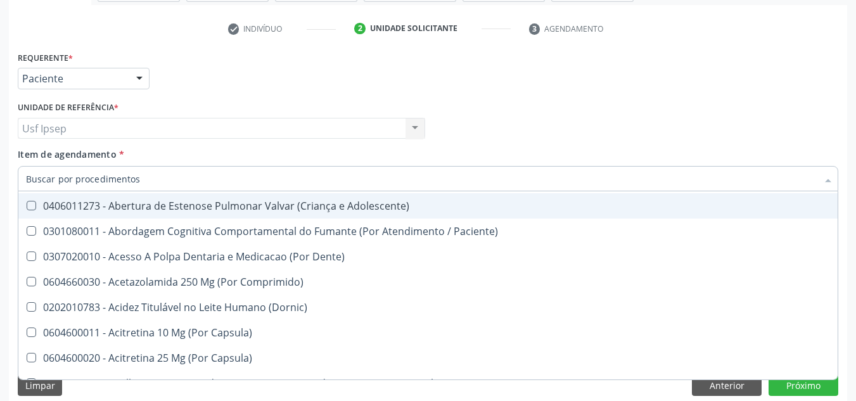
scroll to position [317, 0]
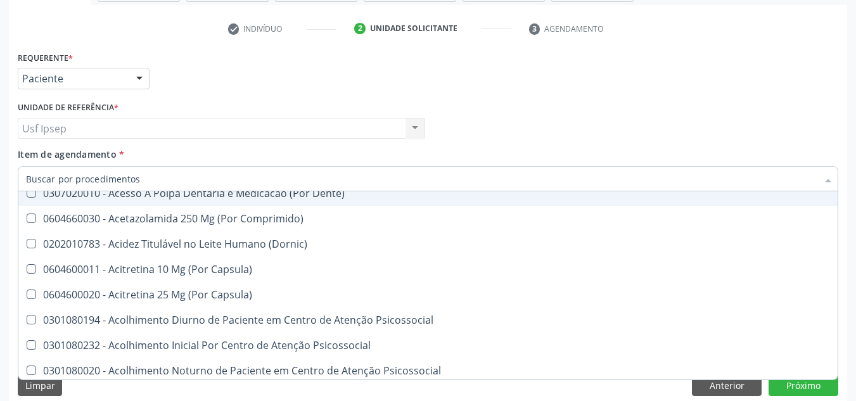
click at [34, 161] on label "Item de agendamento *" at bounding box center [71, 154] width 106 height 13
click at [34, 166] on input "Item de agendamento *" at bounding box center [422, 178] width 792 height 25
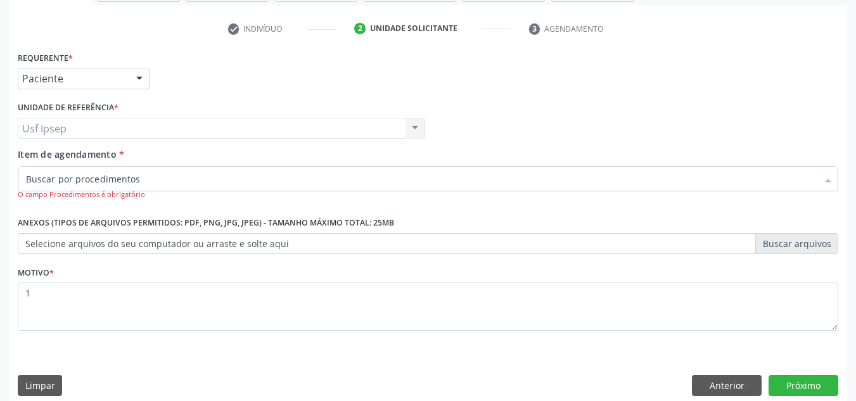
scroll to position [0, 0]
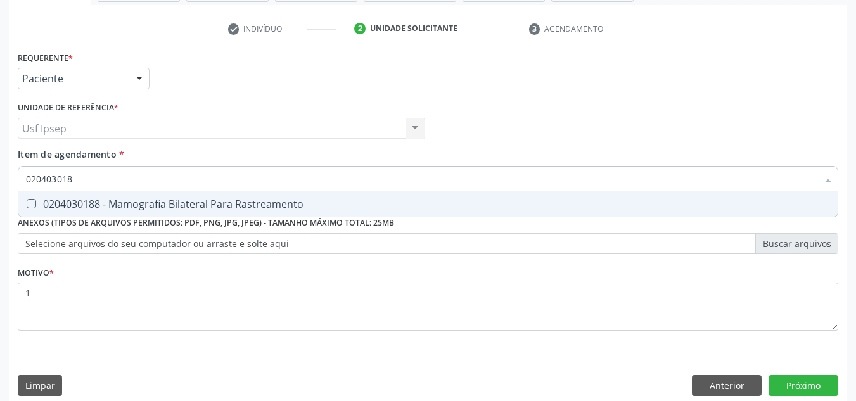
type input "0204030188"
click at [29, 207] on Rastreamento at bounding box center [32, 204] width 10 height 10
click at [27, 207] on Rastreamento "checkbox" at bounding box center [22, 204] width 8 height 8
checkbox Rastreamento "true"
click at [794, 390] on button "Próximo" at bounding box center [804, 386] width 70 height 22
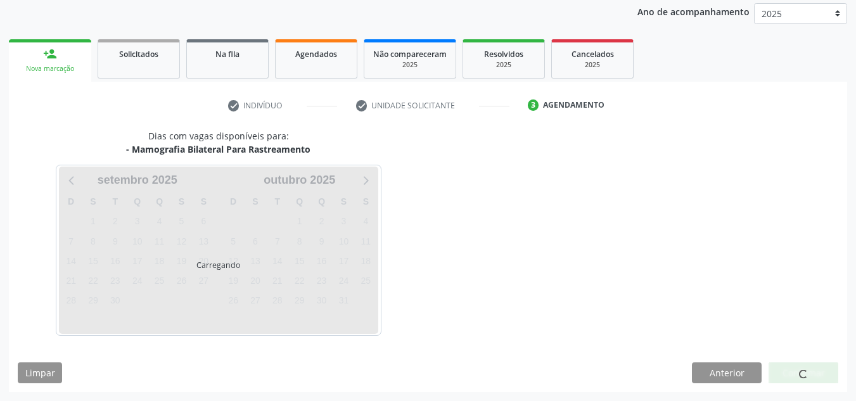
scroll to position [150, 0]
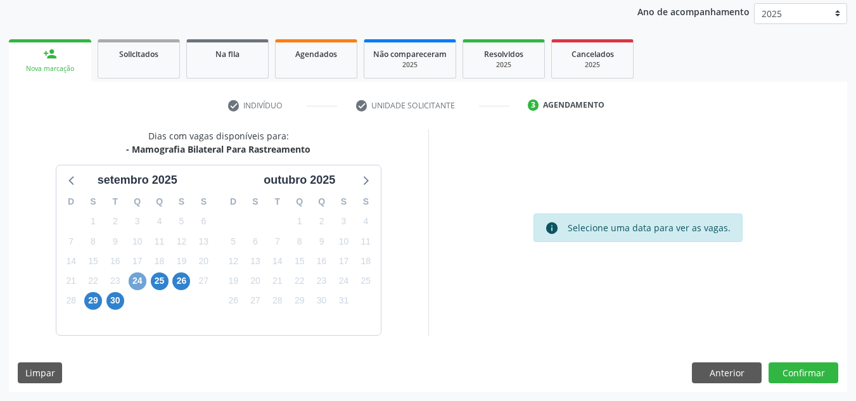
click at [136, 284] on span "24" at bounding box center [138, 282] width 18 height 18
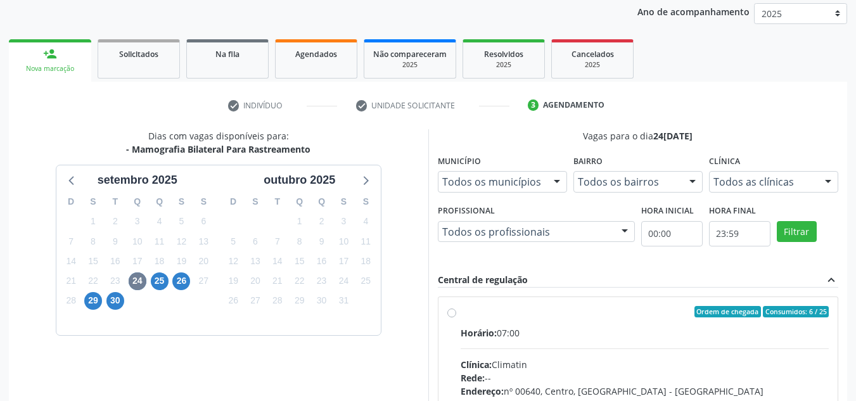
click at [461, 316] on label "Ordem de chegada Consumidos: 6 / 25 Horário: 07:00 Clínica: Climatin Rede: -- E…" at bounding box center [645, 403] width 369 height 195
click at [451, 316] on input "Ordem de chegada Consumidos: 6 / 25 Horário: 07:00 Clínica: Climatin Rede: -- E…" at bounding box center [451, 311] width 9 height 11
radio input "true"
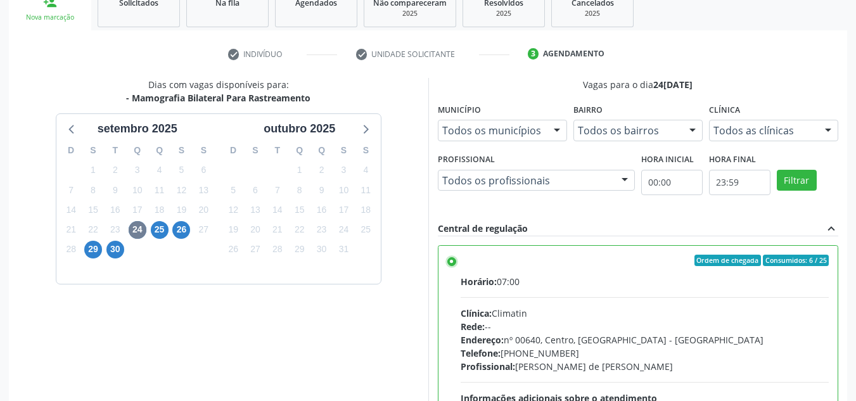
scroll to position [356, 0]
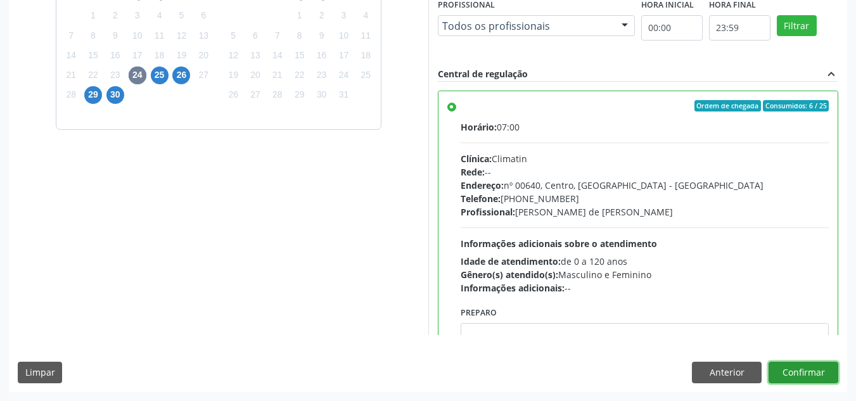
click at [808, 380] on button "Confirmar" at bounding box center [804, 373] width 70 height 22
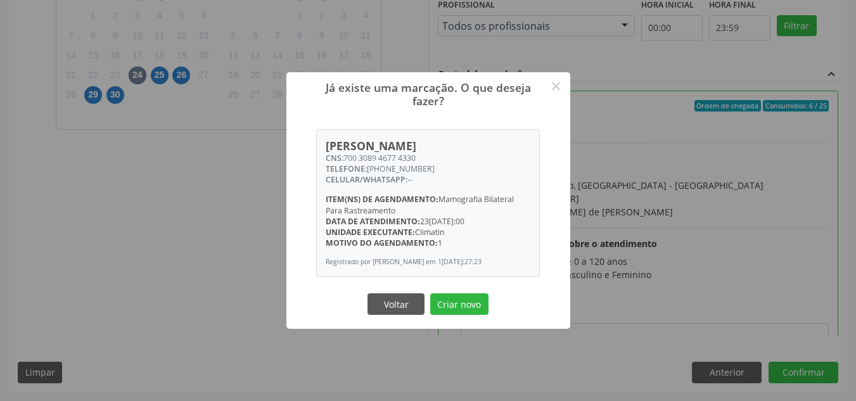
click at [640, 110] on div "Já existe uma marcação. O que deseja fazer? × Maria da Penha Alves Franco CNS: …" at bounding box center [428, 200] width 856 height 401
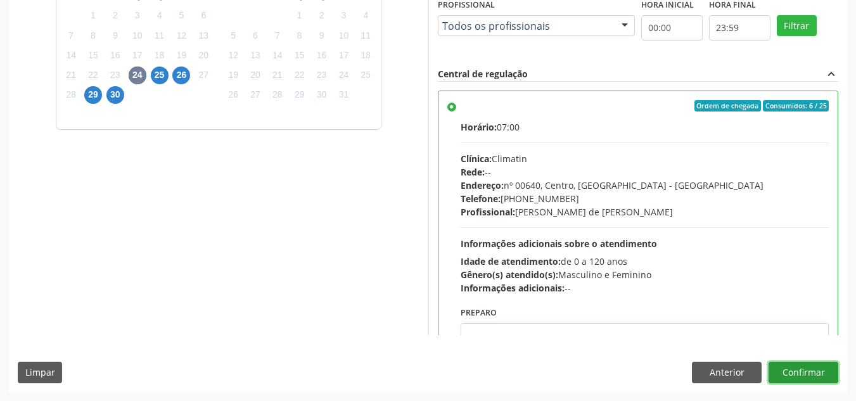
click at [799, 371] on button "Confirmar" at bounding box center [804, 373] width 70 height 22
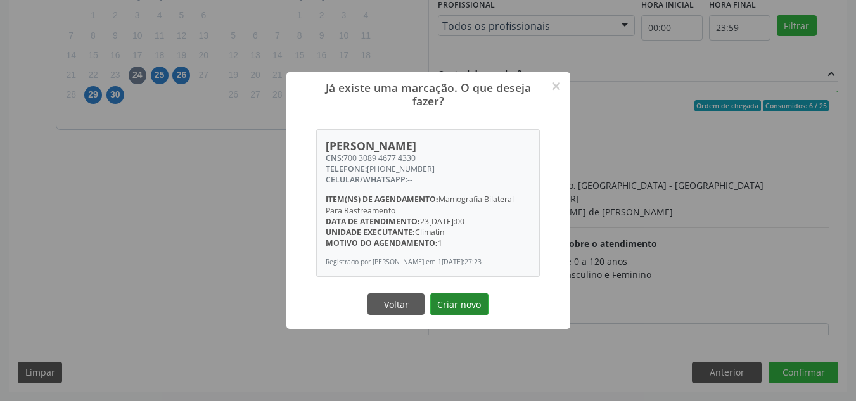
click at [450, 304] on button "Criar novo" at bounding box center [459, 304] width 58 height 22
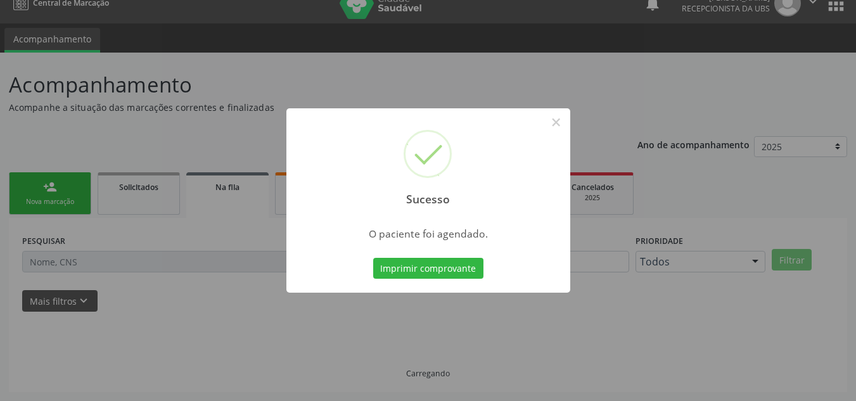
scroll to position [17, 0]
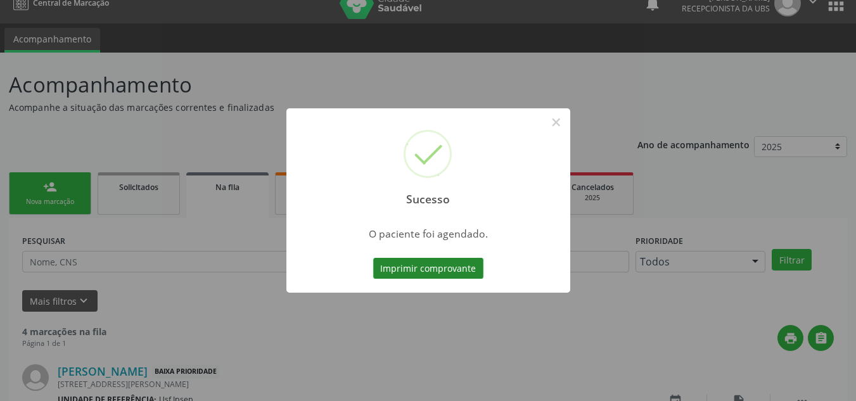
click at [406, 268] on button "Imprimir comprovante" at bounding box center [428, 269] width 110 height 22
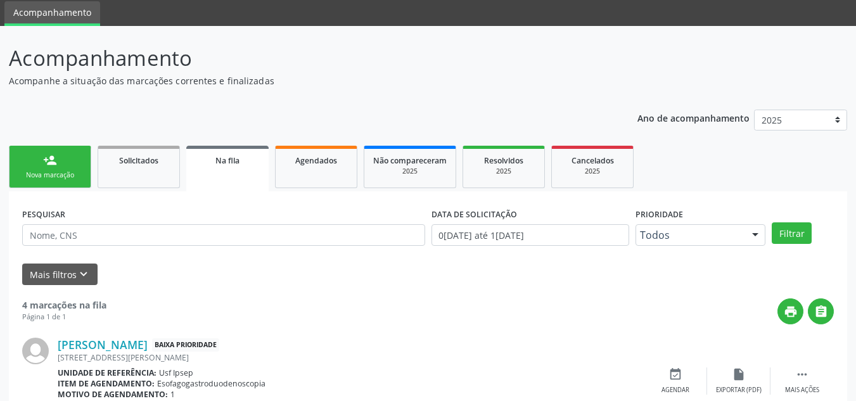
scroll to position [0, 0]
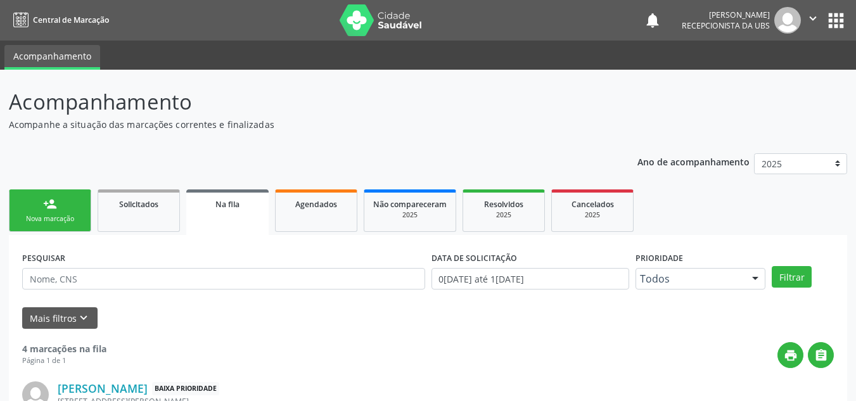
click at [49, 217] on div "Nova marcação" at bounding box center [49, 219] width 63 height 10
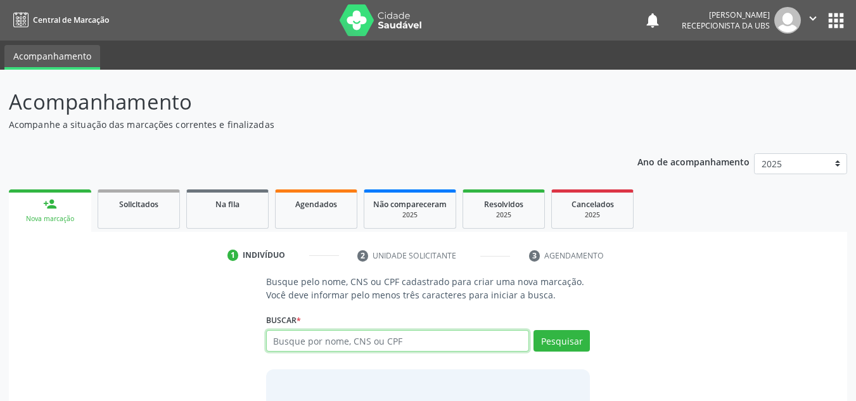
click at [284, 342] on input "text" at bounding box center [398, 341] width 264 height 22
click at [271, 338] on input "text" at bounding box center [398, 341] width 264 height 22
